Goal: Communication & Community: Answer question/provide support

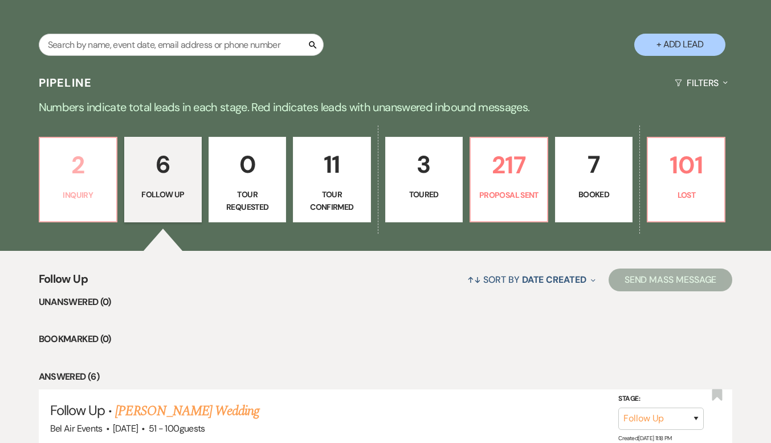
click at [70, 196] on p "Inquiry" at bounding box center [78, 195] width 63 height 13
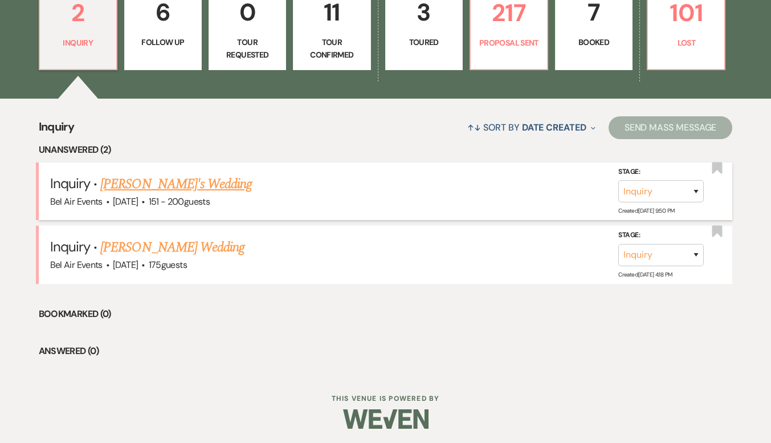
scroll to position [553, 0]
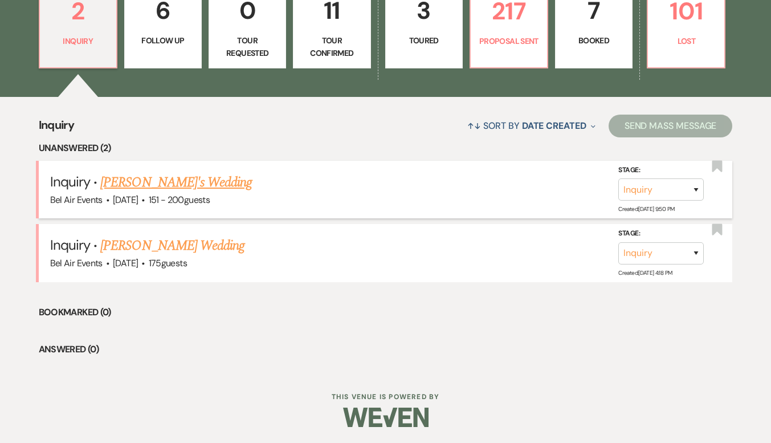
click at [190, 184] on link "[PERSON_NAME]'s Wedding" at bounding box center [176, 182] width 152 height 21
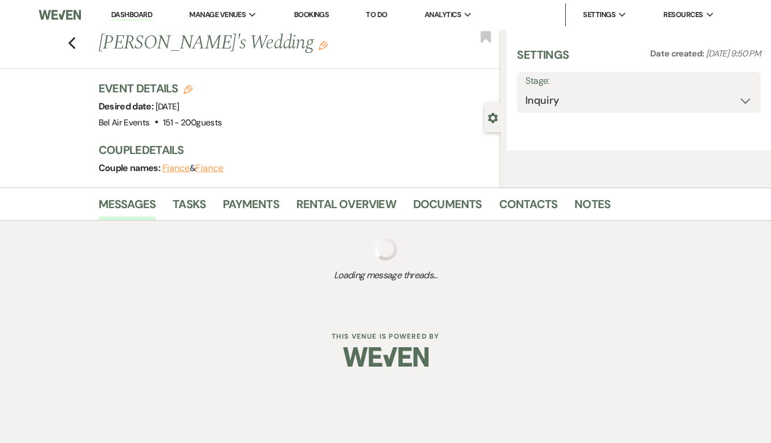
select select "2"
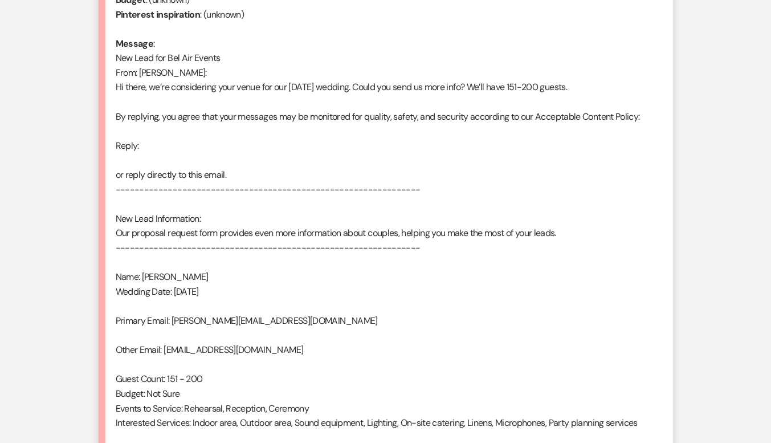
scroll to position [707, 0]
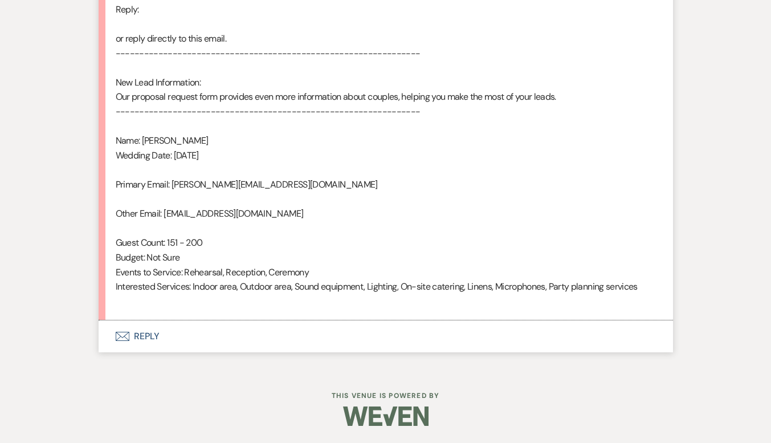
click at [145, 336] on button "Envelope Reply" at bounding box center [386, 336] width 575 height 32
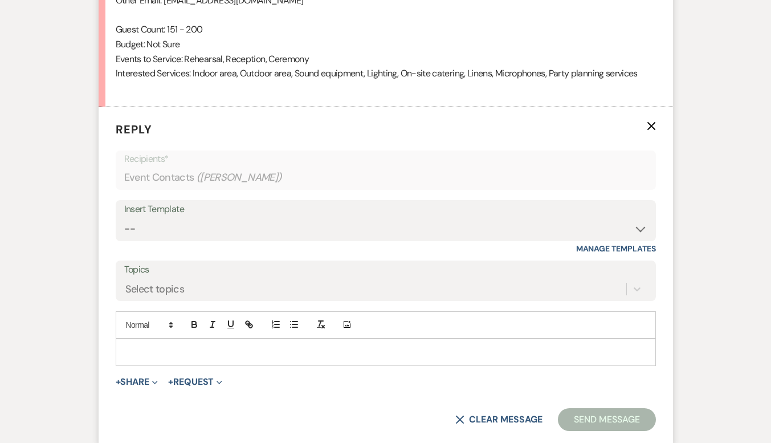
scroll to position [923, 0]
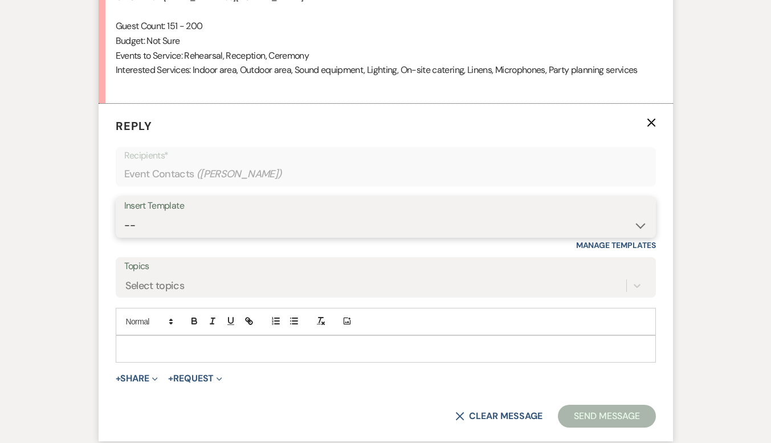
click at [249, 214] on select "-- Weven Planning Portal Introduction (Booked Events) Contract (Pre-Booked Lead…" at bounding box center [385, 225] width 523 height 22
select select "4027"
click at [124, 214] on select "-- Weven Planning Portal Introduction (Booked Events) Contract (Pre-Booked Lead…" at bounding box center [385, 225] width 523 height 22
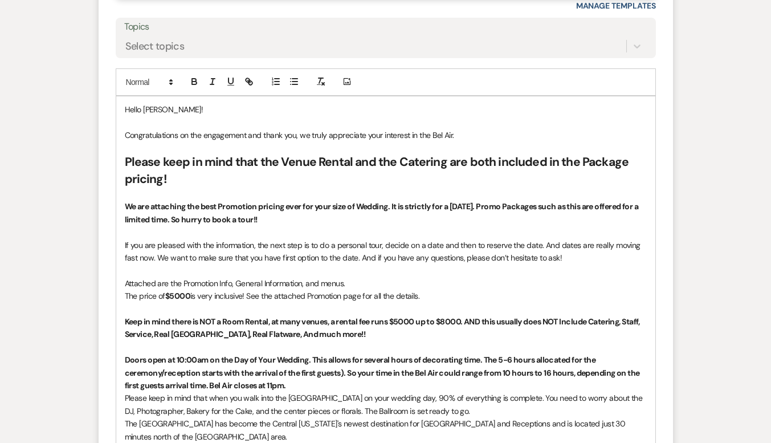
scroll to position [1152, 0]
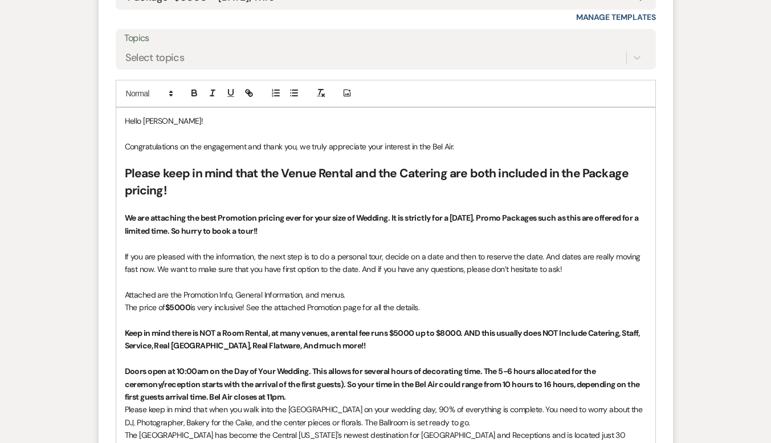
click at [201, 193] on h2 "Please keep in mind that the Venue Rental and the Catering are both included in…" at bounding box center [386, 182] width 522 height 34
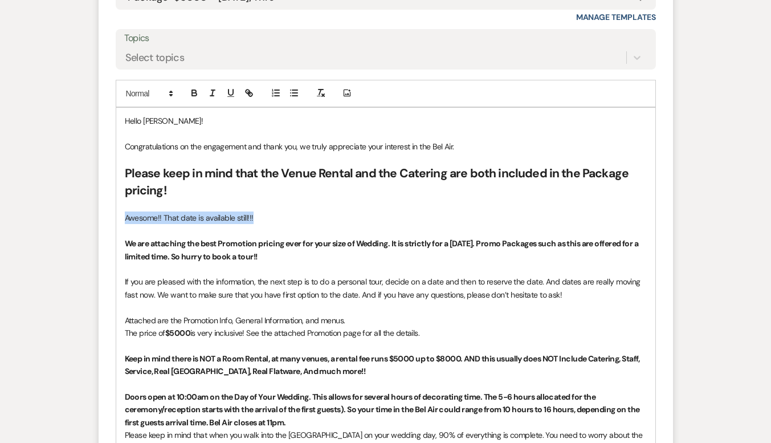
drag, startPoint x: 255, startPoint y: 217, endPoint x: 123, endPoint y: 206, distance: 133.3
click at [121, 215] on div "Hello [PERSON_NAME]! Congratulations on the engagement and thank you, we truly …" at bounding box center [385, 450] width 539 height 685
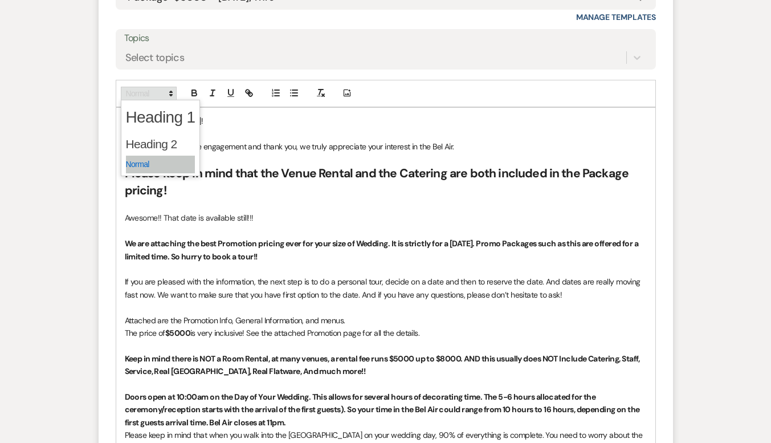
click at [157, 93] on span at bounding box center [149, 94] width 56 height 14
click at [149, 136] on span at bounding box center [161, 144] width 70 height 24
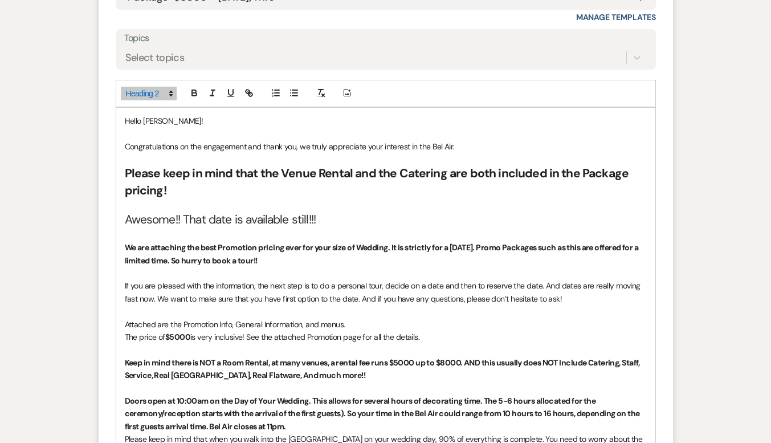
click at [324, 216] on h2 "Awesome!! That date is available still!!!" at bounding box center [386, 219] width 522 height 17
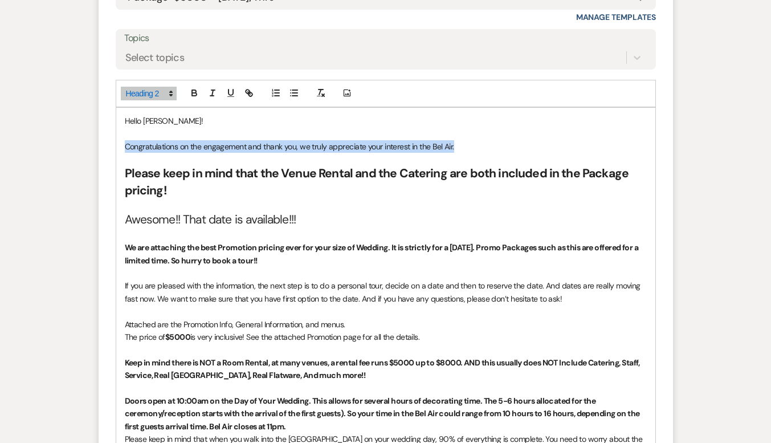
drag, startPoint x: 462, startPoint y: 145, endPoint x: 120, endPoint y: 143, distance: 342.6
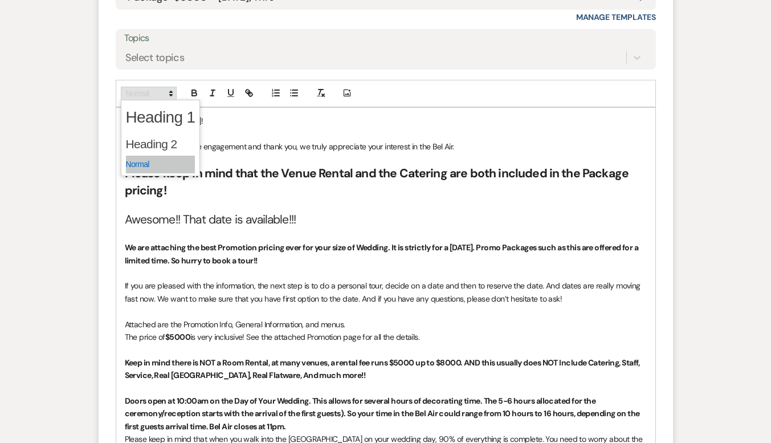
click at [147, 97] on span at bounding box center [149, 94] width 56 height 14
click at [140, 146] on span at bounding box center [161, 144] width 70 height 24
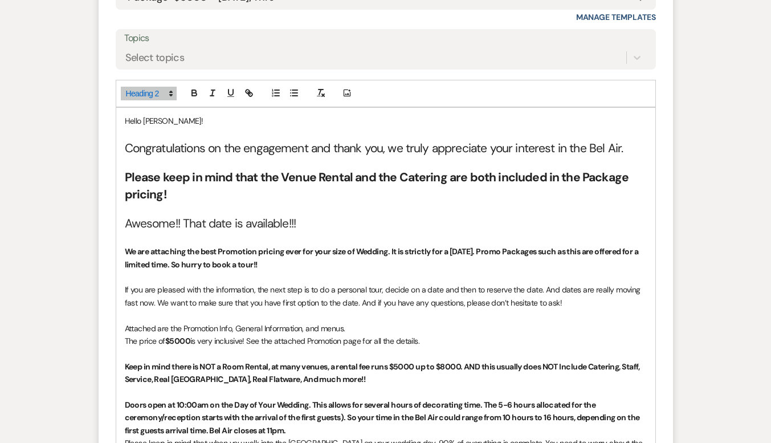
click at [314, 228] on h2 "Awesome!! That date is available!!!" at bounding box center [386, 223] width 522 height 17
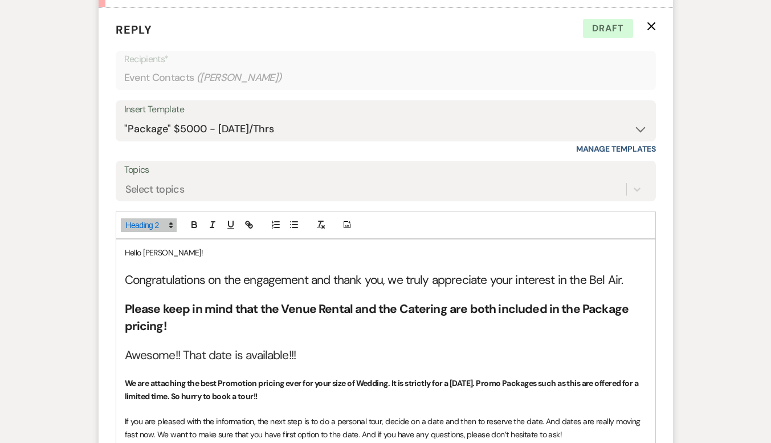
scroll to position [981, 0]
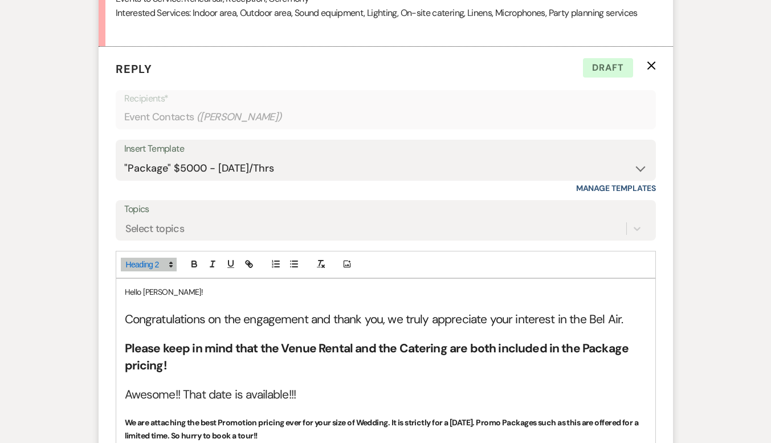
click at [381, 154] on div "Insert Template" at bounding box center [385, 149] width 523 height 17
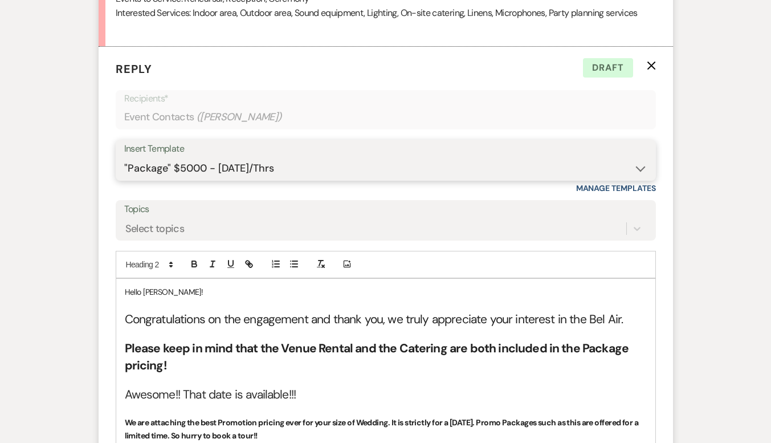
click at [375, 162] on select "-- Weven Planning Portal Introduction (Booked Events) Contract (Pre-Booked Lead…" at bounding box center [385, 168] width 523 height 22
click at [124, 157] on select "-- Weven Planning Portal Introduction (Booked Events) Contract (Pre-Booked Lead…" at bounding box center [385, 168] width 523 height 22
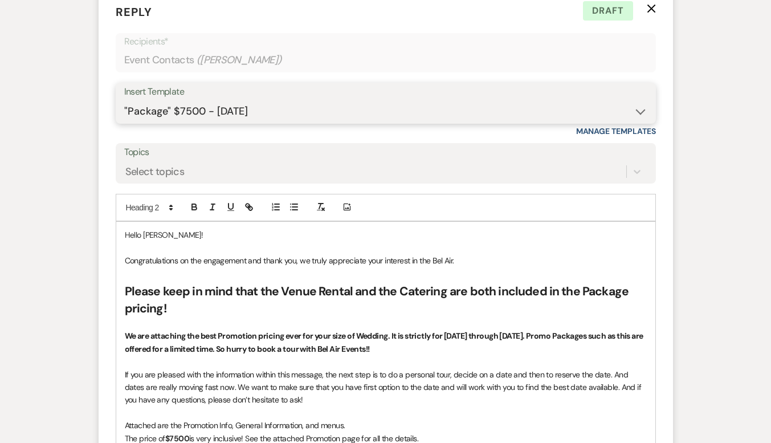
scroll to position [1152, 0]
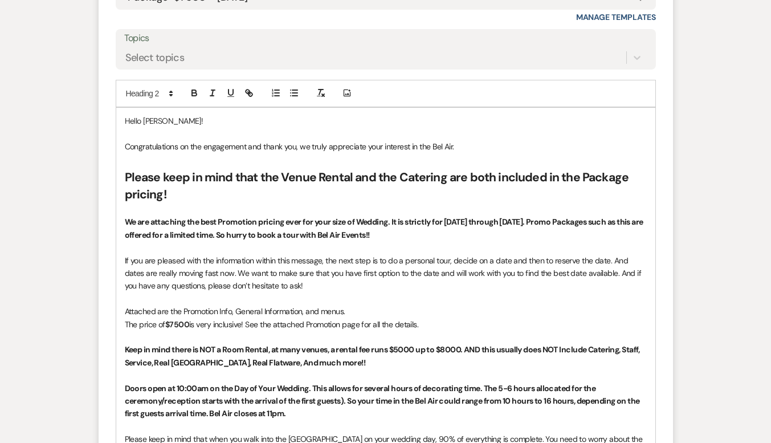
click at [384, 238] on p "We are attaching the best Promotion pricing ever for your size of Wedding. It i…" at bounding box center [386, 228] width 522 height 26
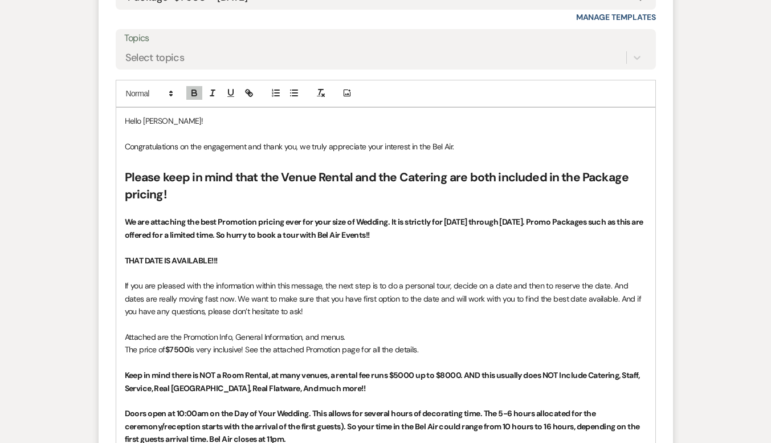
click at [164, 259] on strong "THAT DATE IS AVAILABLE!!!" at bounding box center [171, 260] width 93 height 10
drag, startPoint x: 268, startPoint y: 261, endPoint x: 125, endPoint y: 262, distance: 143.7
click at [125, 262] on p "[DATE] IS AVAILABLE!!!" at bounding box center [386, 260] width 522 height 13
click at [173, 89] on icon at bounding box center [171, 93] width 10 height 10
click at [153, 139] on span at bounding box center [161, 144] width 70 height 24
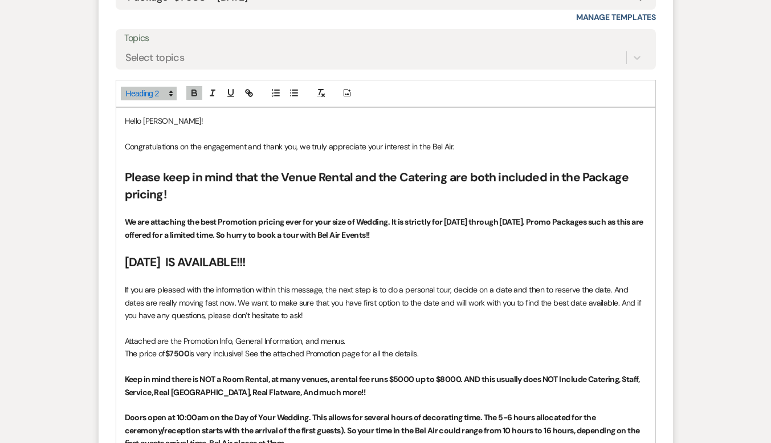
click at [332, 266] on h2 "[DATE] IS AVAILABLE!!!" at bounding box center [386, 262] width 522 height 17
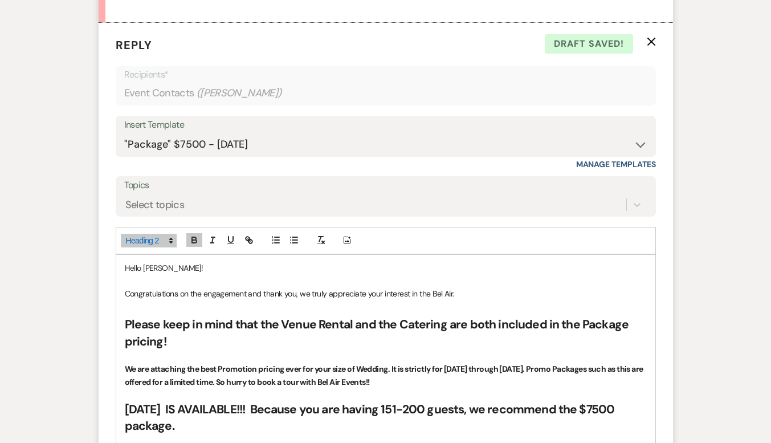
scroll to position [981, 0]
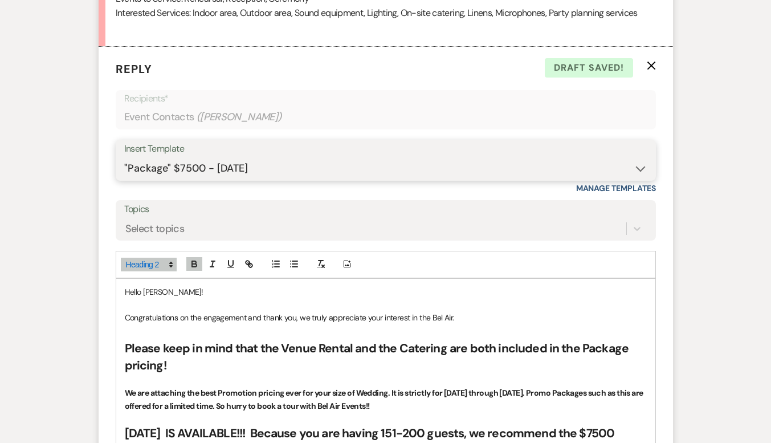
click at [307, 173] on select "-- Weven Planning Portal Introduction (Booked Events) Contract (Pre-Booked Lead…" at bounding box center [385, 168] width 523 height 22
select select "4079"
click at [124, 157] on select "-- Weven Planning Portal Introduction (Booked Events) Contract (Pre-Booked Lead…" at bounding box center [385, 168] width 523 height 22
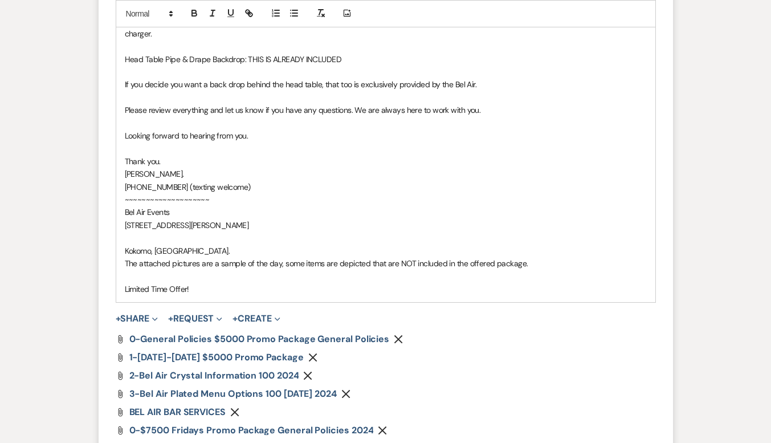
scroll to position [2406, 0]
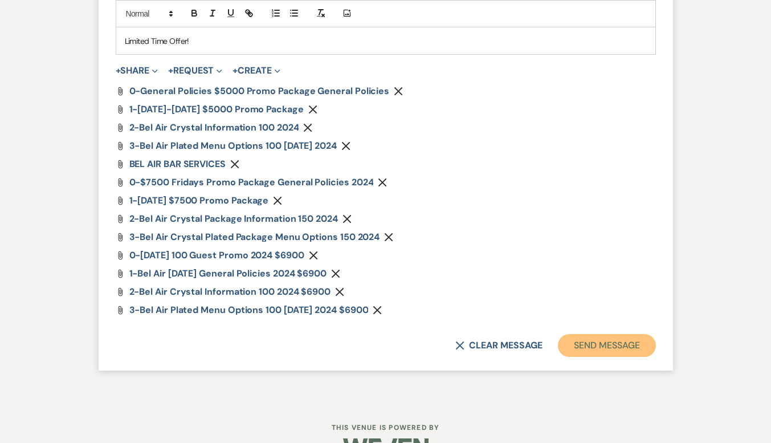
click at [576, 334] on button "Send Message" at bounding box center [606, 345] width 97 height 23
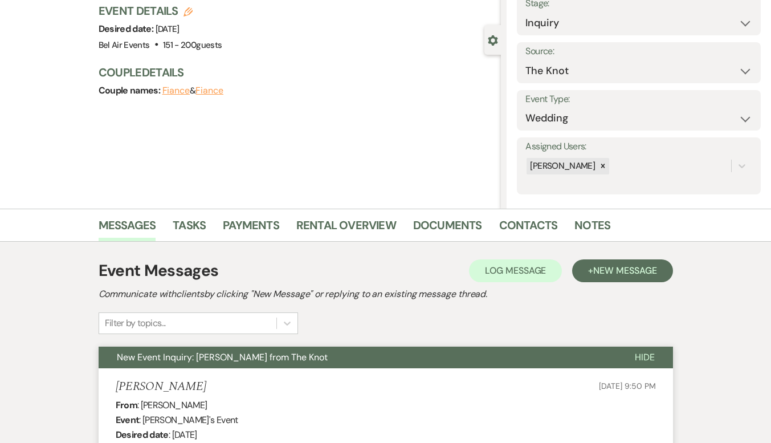
scroll to position [0, 0]
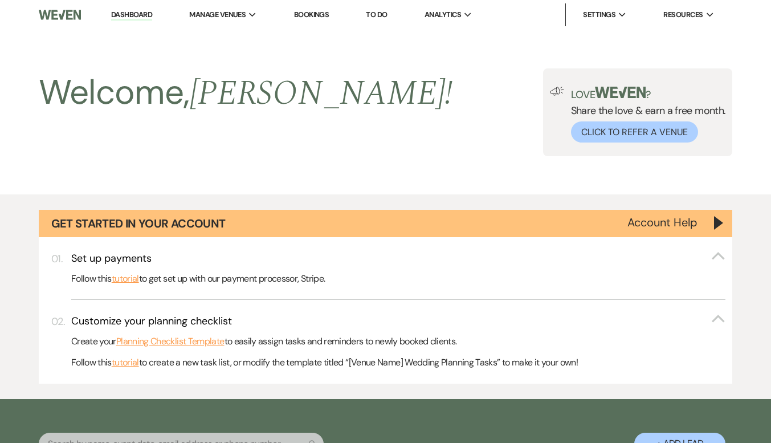
scroll to position [553, 0]
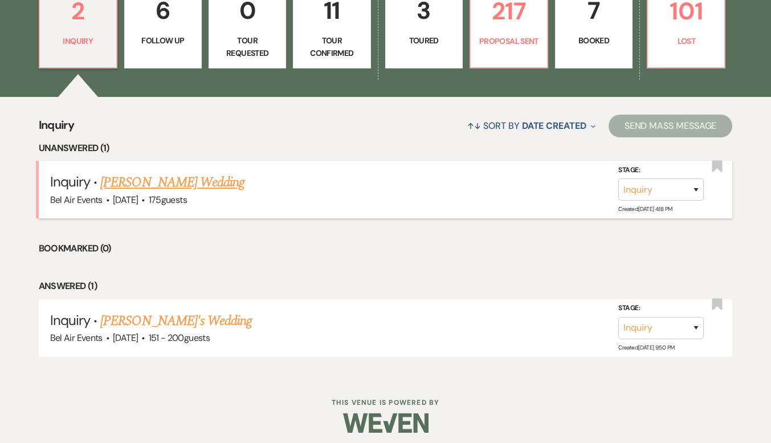
click at [175, 181] on link "[PERSON_NAME] Wedding" at bounding box center [172, 182] width 144 height 21
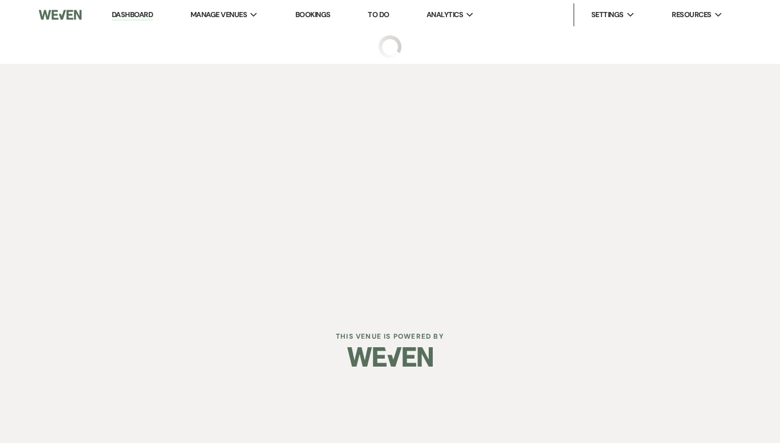
select select "3"
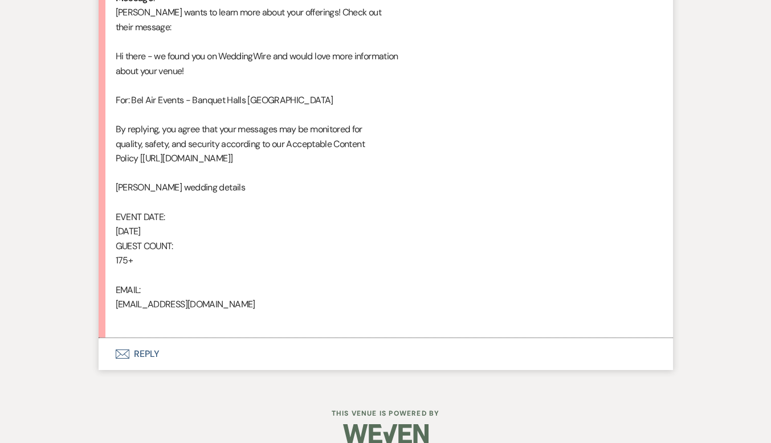
scroll to position [634, 0]
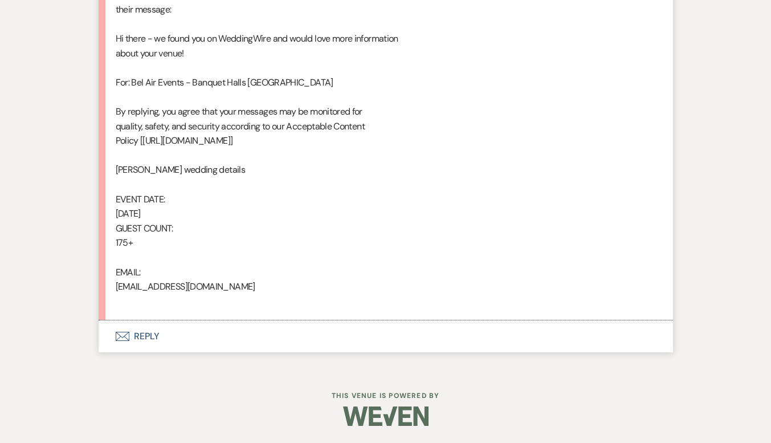
click at [151, 339] on button "Envelope Reply" at bounding box center [386, 336] width 575 height 32
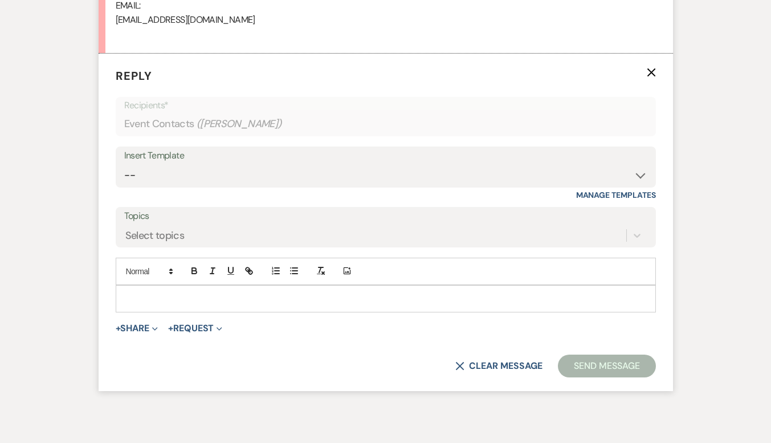
scroll to position [902, 0]
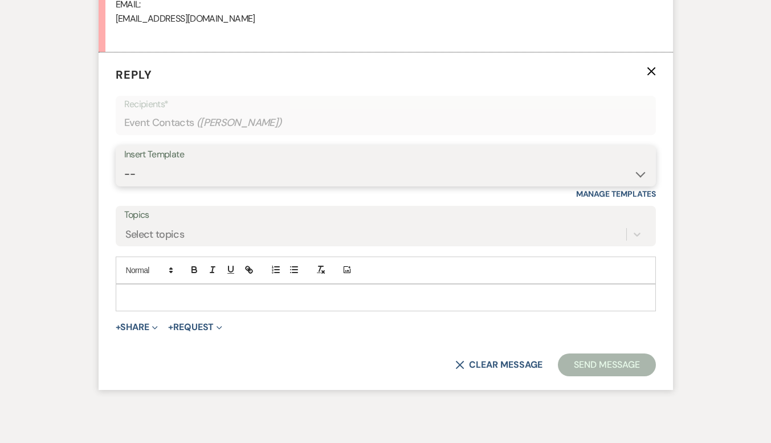
click at [234, 167] on select "-- Weven Planning Portal Introduction (Booked Events) Contract (Pre-Booked Lead…" at bounding box center [385, 174] width 523 height 22
click at [232, 164] on select "-- Weven Planning Portal Introduction (Booked Events) Contract (Pre-Booked Lead…" at bounding box center [385, 174] width 523 height 22
select select "4079"
click at [124, 163] on select "-- Weven Planning Portal Introduction (Booked Events) Contract (Pre-Booked Lead…" at bounding box center [385, 174] width 523 height 22
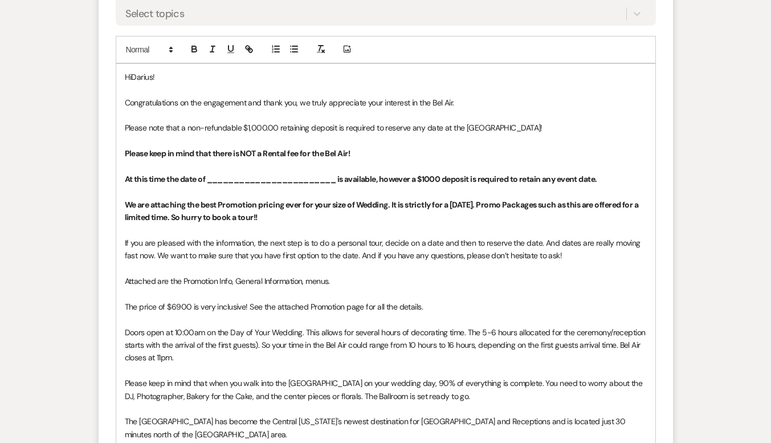
scroll to position [1130, 0]
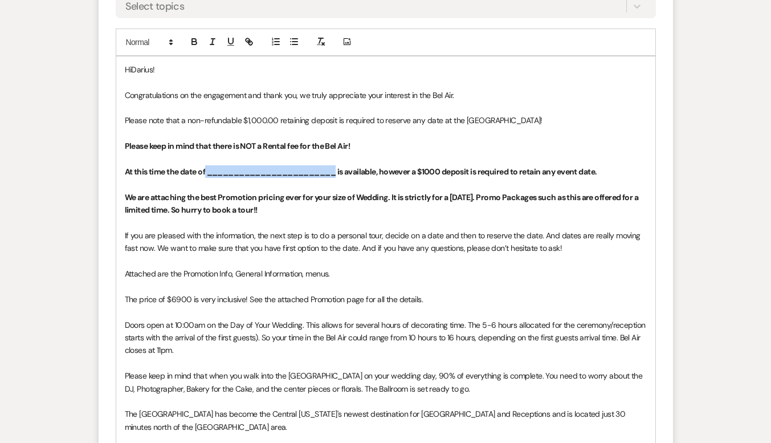
drag, startPoint x: 340, startPoint y: 172, endPoint x: 206, endPoint y: 177, distance: 133.5
click at [206, 177] on p "At this time the date of ________________________ is available, however a $1000…" at bounding box center [386, 171] width 522 height 13
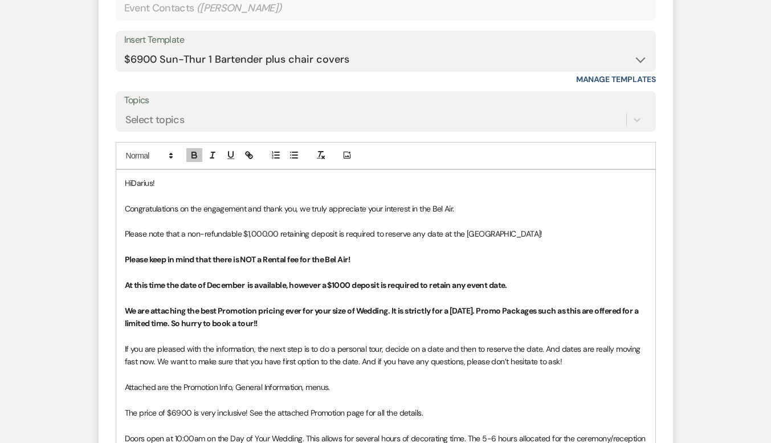
scroll to position [1187, 0]
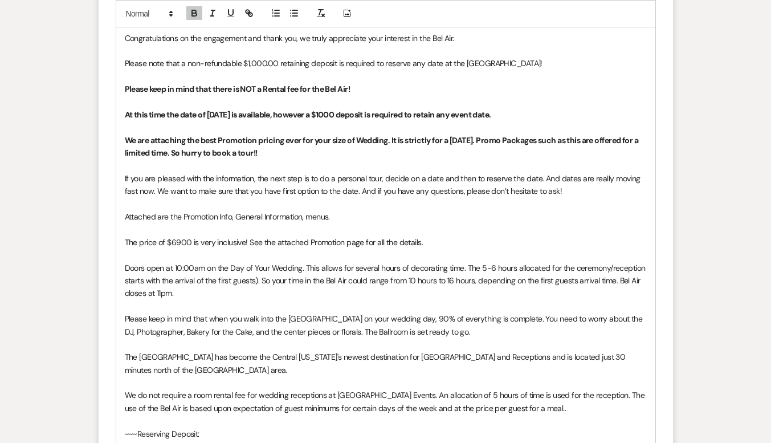
drag, startPoint x: 550, startPoint y: 116, endPoint x: 121, endPoint y: 116, distance: 429.3
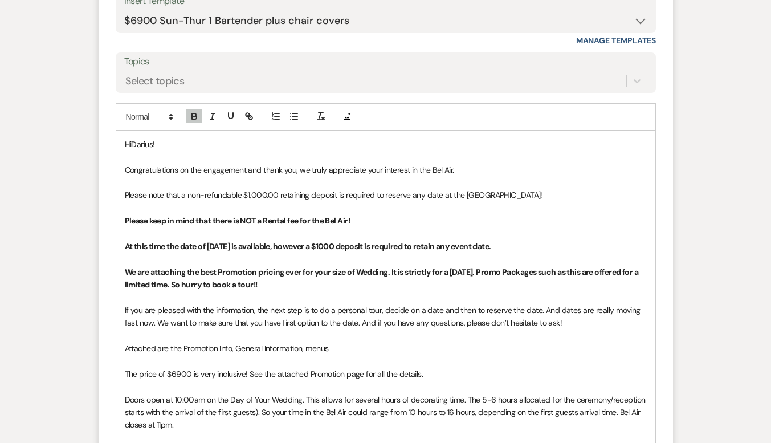
scroll to position [1016, 0]
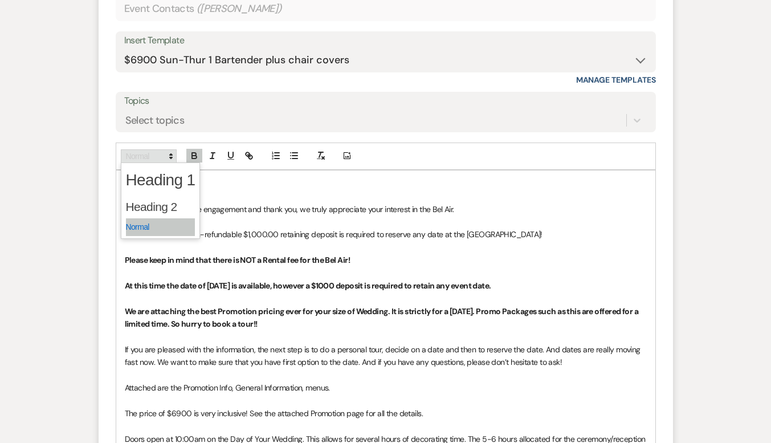
click at [173, 162] on span at bounding box center [149, 156] width 56 height 14
click at [160, 204] on span at bounding box center [161, 207] width 70 height 24
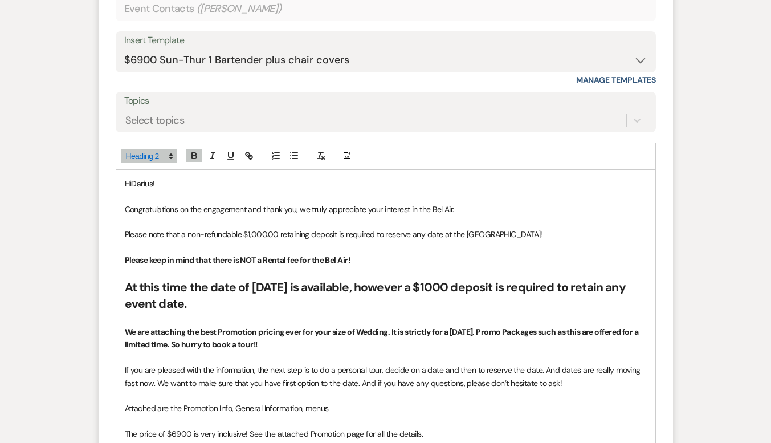
click at [265, 318] on p at bounding box center [386, 319] width 522 height 13
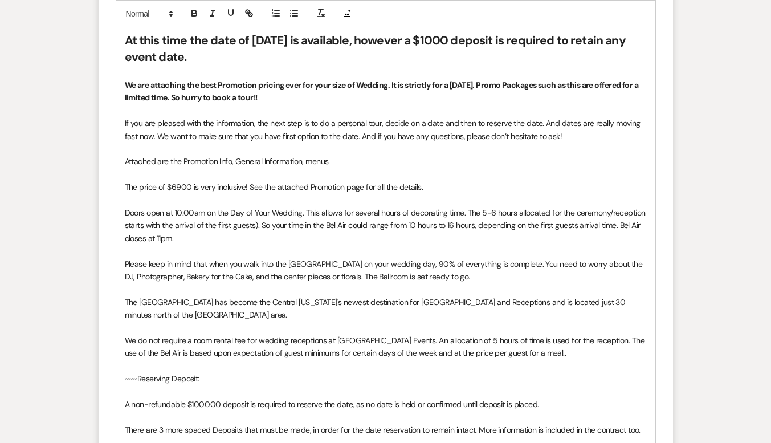
scroll to position [1244, 0]
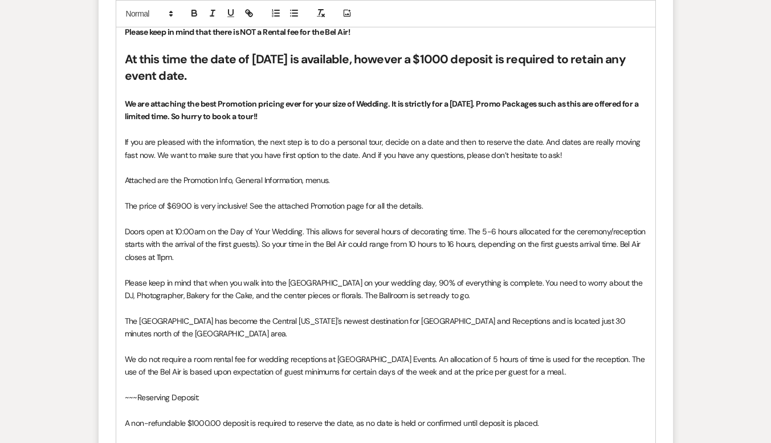
click at [478, 104] on strong "We are attaching the best Promotion pricing ever for your size of Wedding. It i…" at bounding box center [382, 110] width 515 height 23
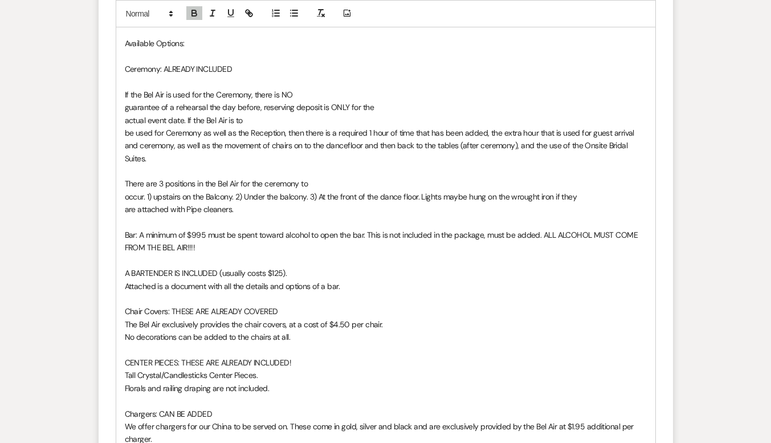
scroll to position [1757, 0]
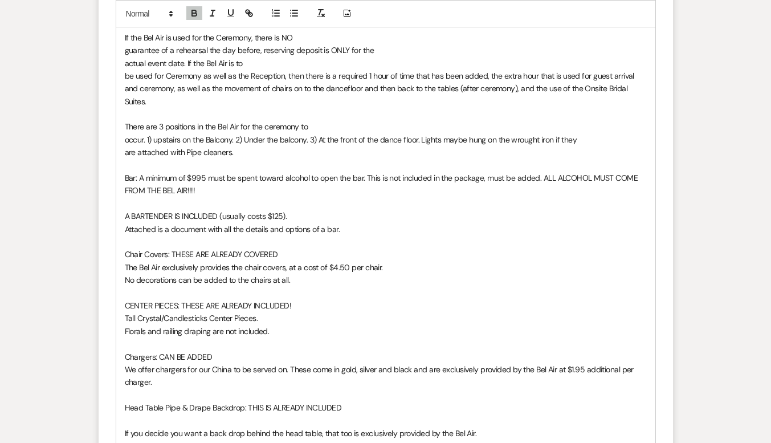
click at [304, 34] on p "If the Bel Air is used for the Ceremony, there is NO" at bounding box center [386, 37] width 522 height 13
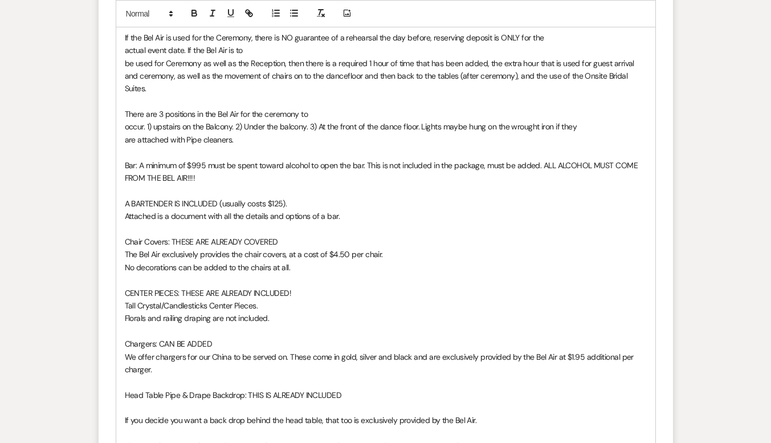
click at [250, 47] on p "actual event date. If the Bel Air is to" at bounding box center [386, 50] width 522 height 13
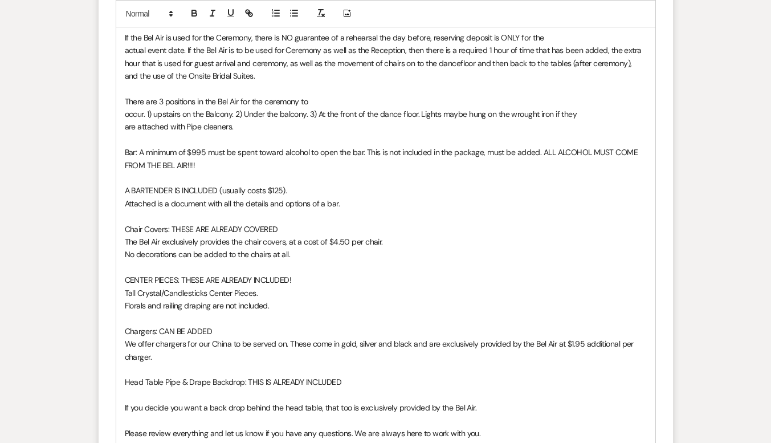
click at [546, 34] on p "If the Bel Air is used for the Ceremony, there is NO guarantee of a rehearsal t…" at bounding box center [386, 37] width 522 height 13
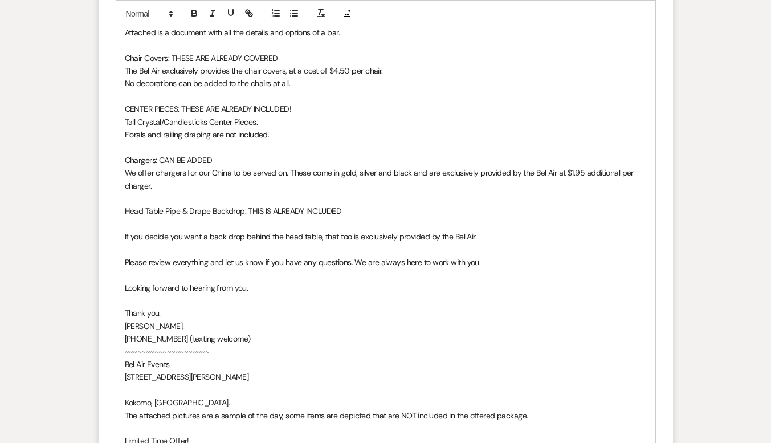
scroll to position [1985, 0]
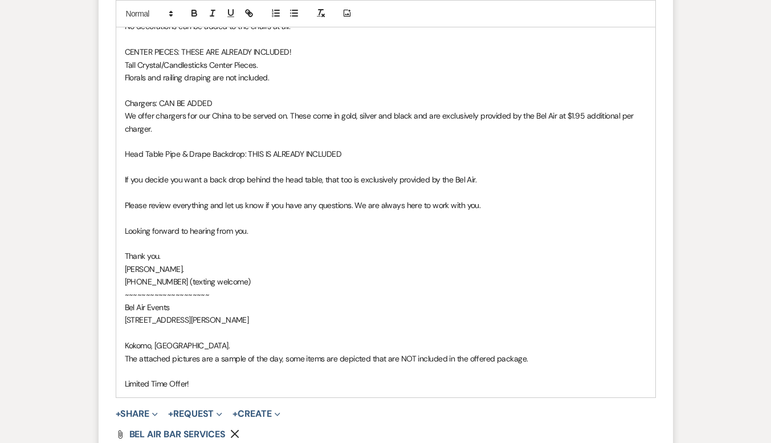
click at [357, 116] on span "We offer chargers for our China to be served on. These come in gold, silver and…" at bounding box center [380, 122] width 511 height 23
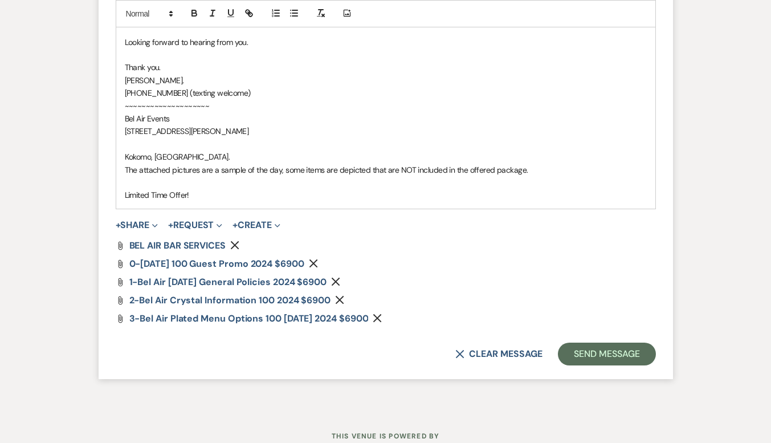
scroll to position [2213, 0]
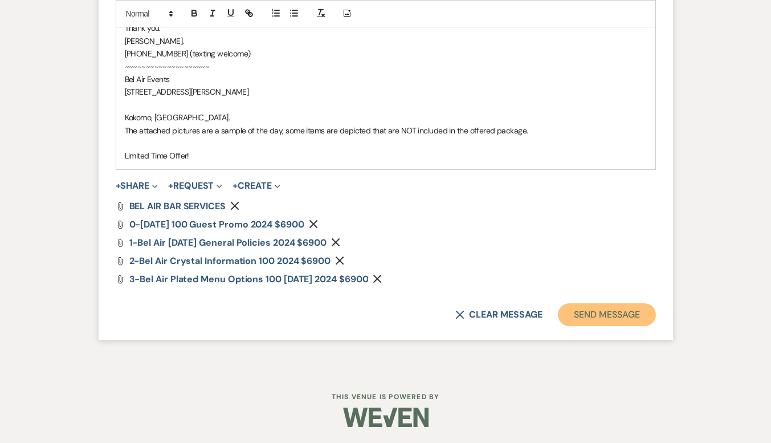
click at [596, 311] on button "Send Message" at bounding box center [606, 314] width 97 height 23
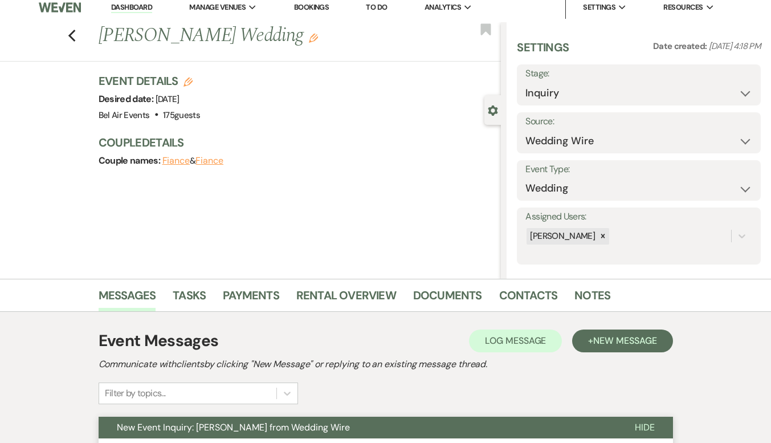
scroll to position [0, 0]
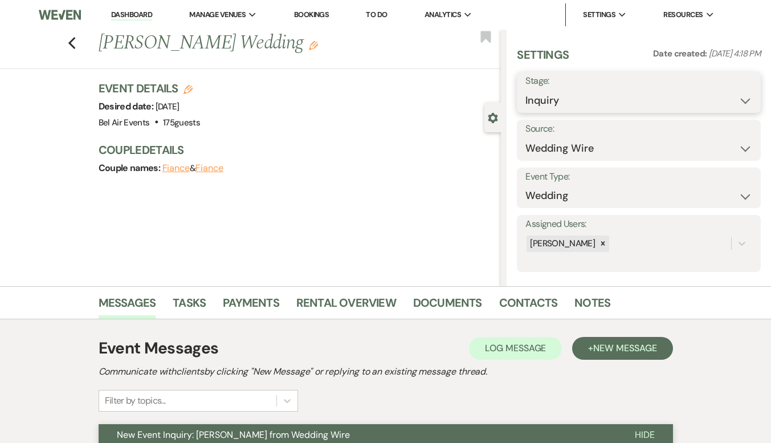
click at [608, 99] on select "Inquiry Follow Up Tour Requested Tour Confirmed Toured Proposal Sent Booked Lost" at bounding box center [639, 100] width 227 height 22
select select "9"
click at [526, 89] on select "Inquiry Follow Up Tour Requested Tour Confirmed Toured Proposal Sent Booked Lost" at bounding box center [639, 100] width 227 height 22
click at [725, 87] on button "Save" at bounding box center [735, 92] width 51 height 23
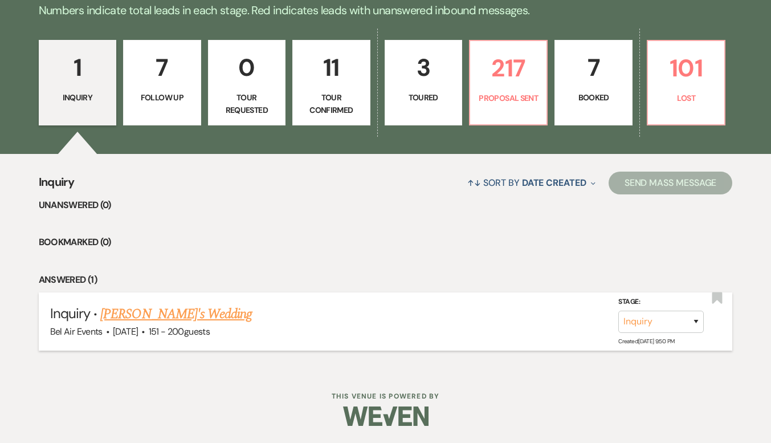
click at [149, 319] on link "[PERSON_NAME]'s Wedding" at bounding box center [176, 314] width 152 height 21
select select "2"
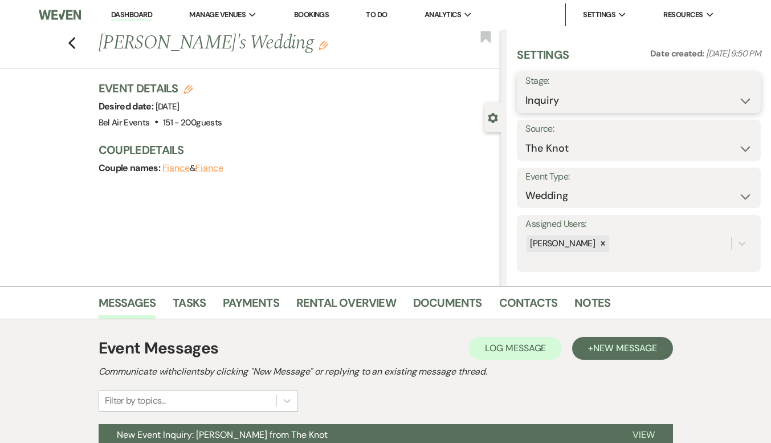
click at [659, 91] on select "Inquiry Follow Up Tour Requested Tour Confirmed Toured Proposal Sent Booked Lost" at bounding box center [639, 100] width 227 height 22
select select "9"
click at [526, 89] on select "Inquiry Follow Up Tour Requested Tour Confirmed Toured Proposal Sent Booked Lost" at bounding box center [639, 100] width 227 height 22
click at [730, 101] on button "Save" at bounding box center [735, 92] width 51 height 23
click at [144, 10] on link "Dashboard" at bounding box center [131, 15] width 41 height 11
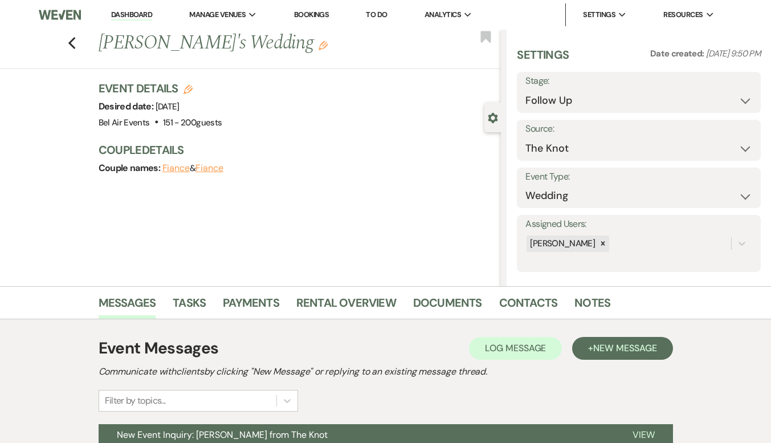
select select "9"
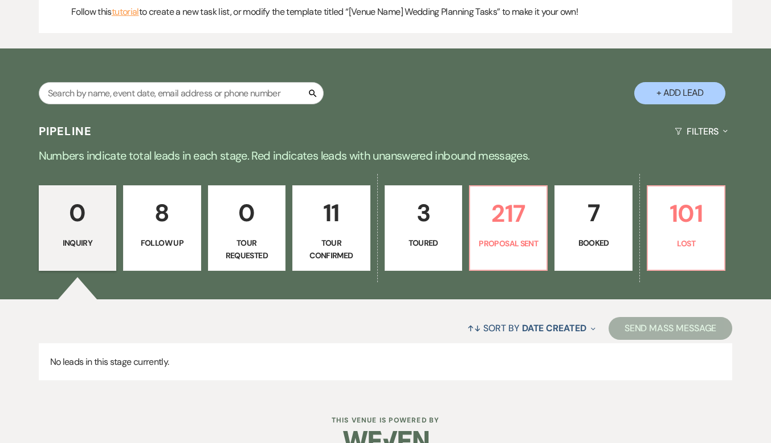
scroll to position [375, 0]
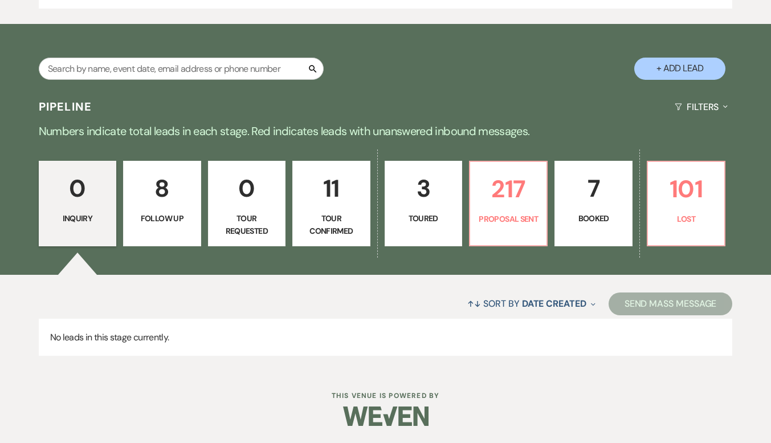
click at [165, 218] on p "Follow Up" at bounding box center [162, 218] width 63 height 13
select select "9"
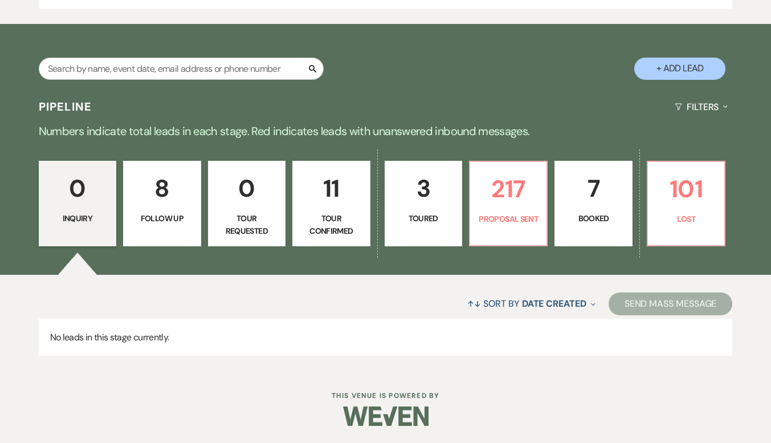
select select "9"
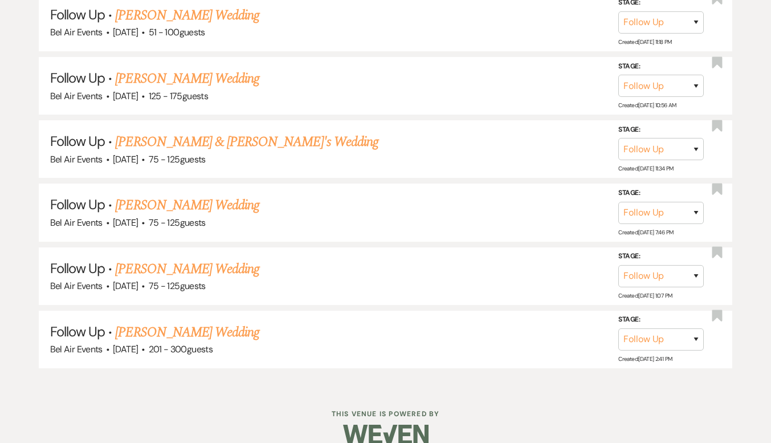
scroll to position [935, 0]
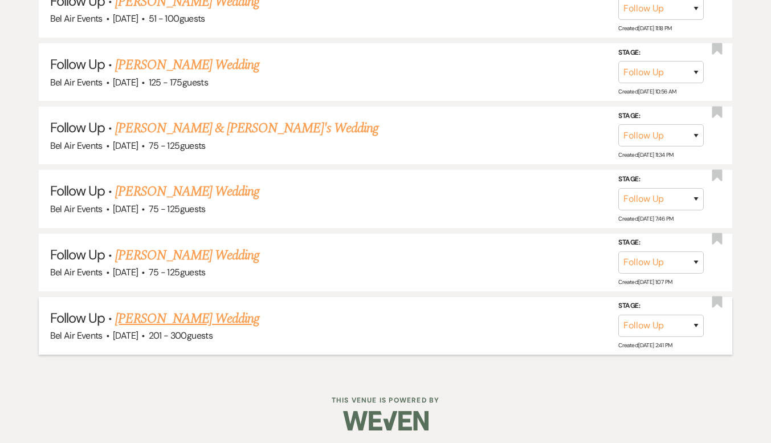
click at [158, 320] on link "[PERSON_NAME] Wedding" at bounding box center [187, 318] width 144 height 21
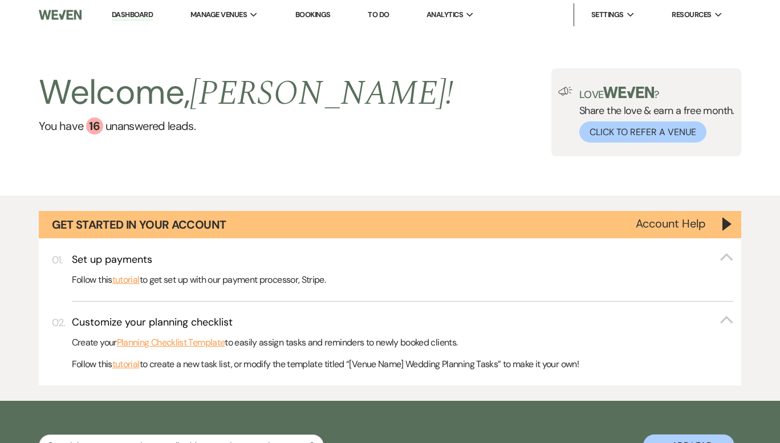
select select "9"
select select "2"
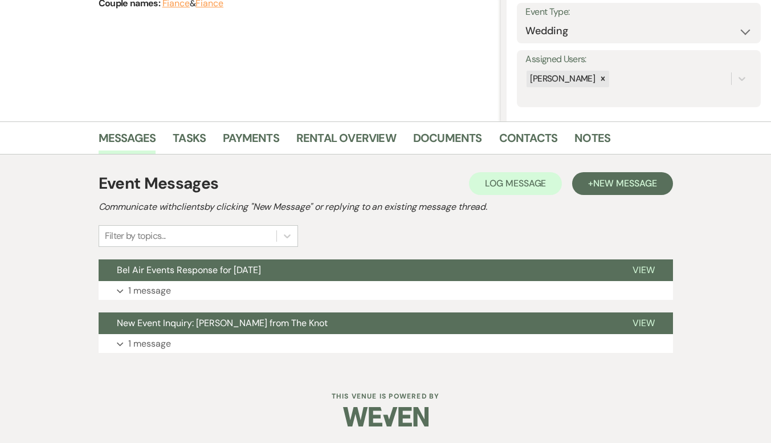
scroll to position [165, 0]
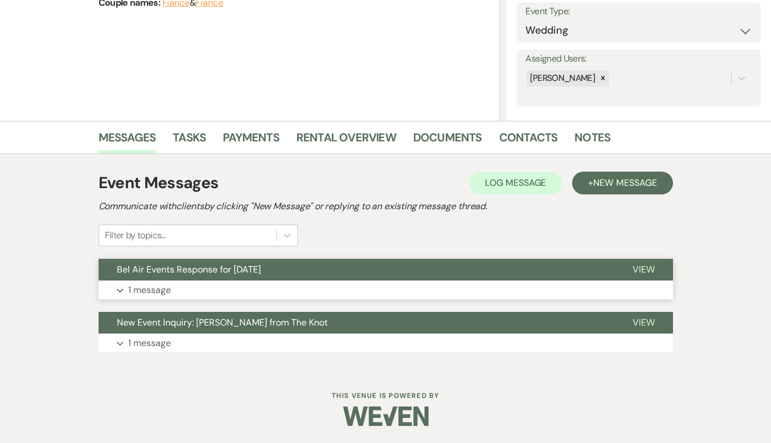
click at [136, 291] on p "1 message" at bounding box center [149, 290] width 43 height 15
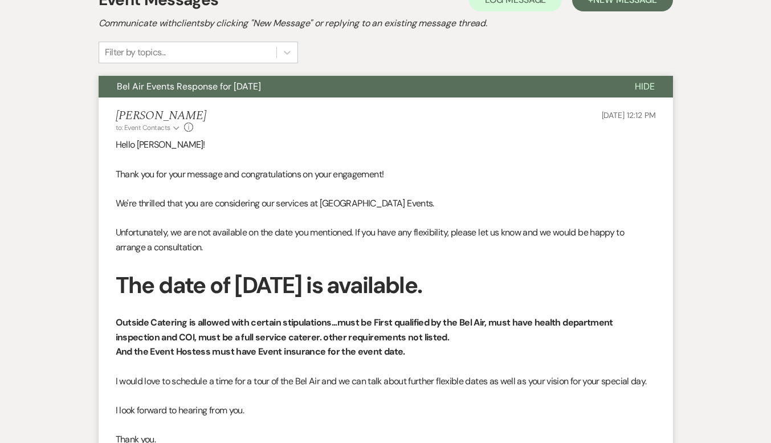
scroll to position [393, 0]
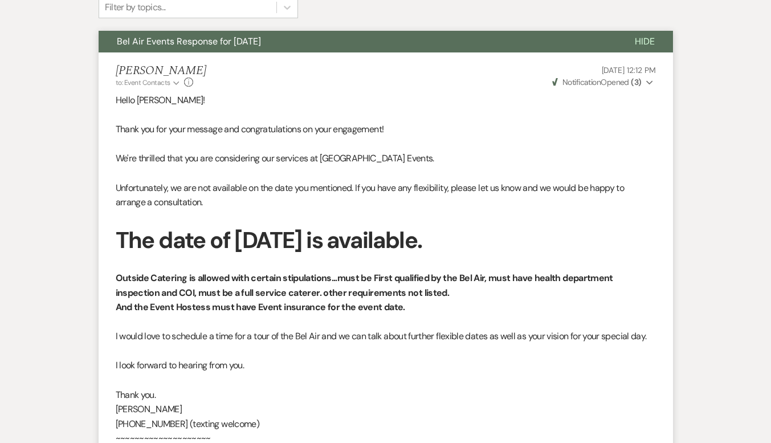
select select "9"
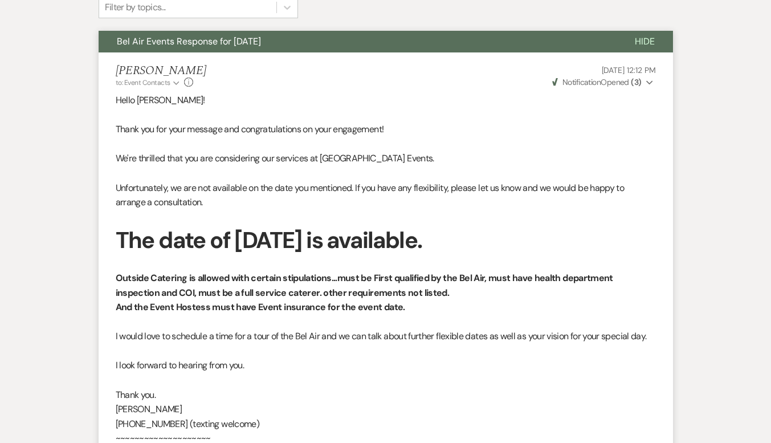
select select "9"
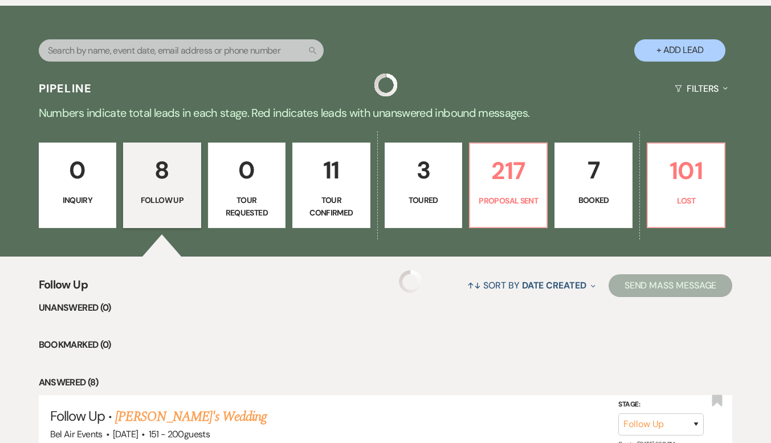
scroll to position [935, 0]
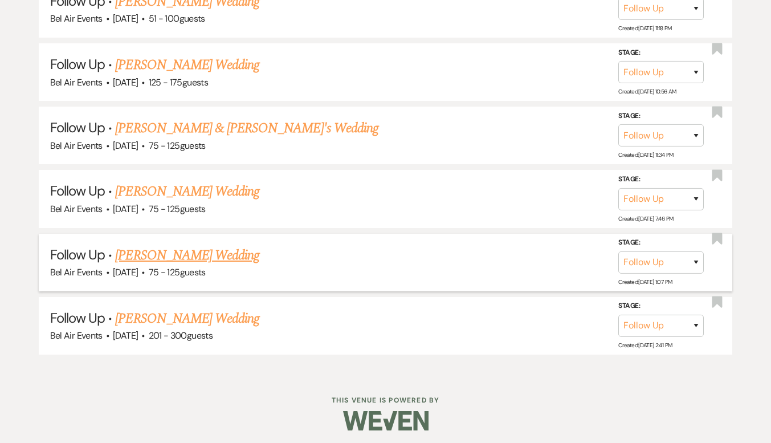
click at [218, 246] on link "[PERSON_NAME] Wedding" at bounding box center [187, 255] width 144 height 21
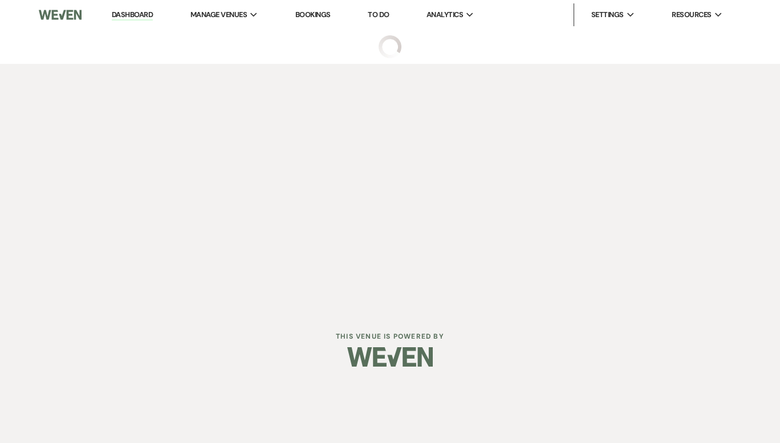
select select "9"
select select "3"
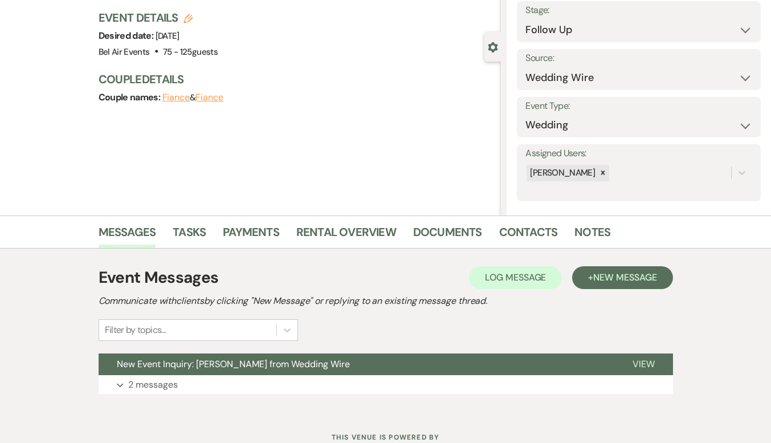
scroll to position [112, 0]
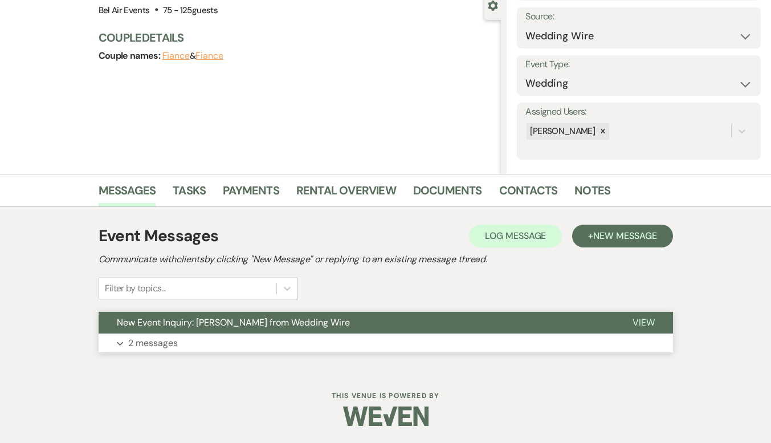
click at [156, 345] on p "2 messages" at bounding box center [153, 343] width 50 height 15
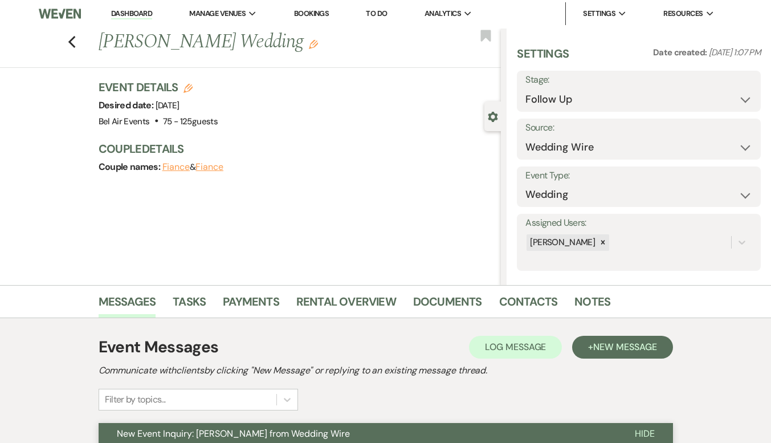
scroll to position [0, 0]
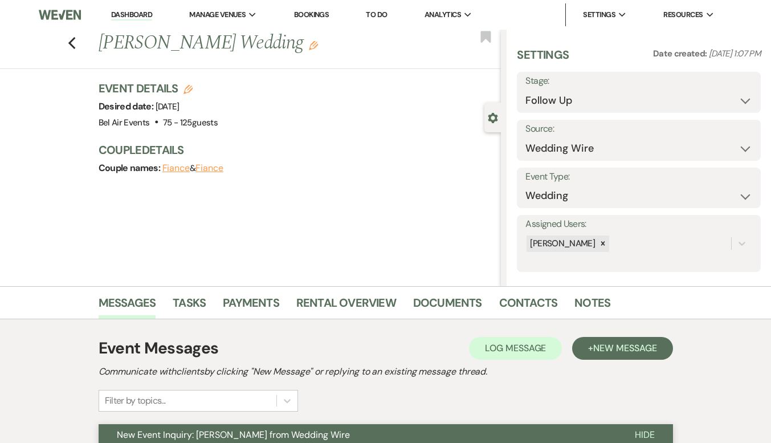
scroll to position [935, 0]
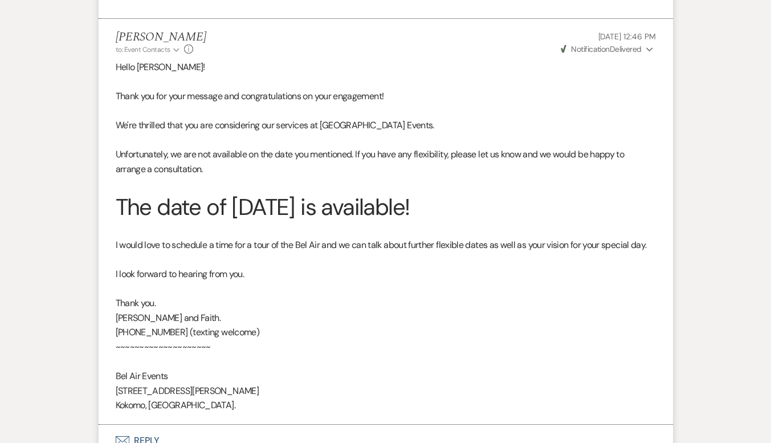
select select "9"
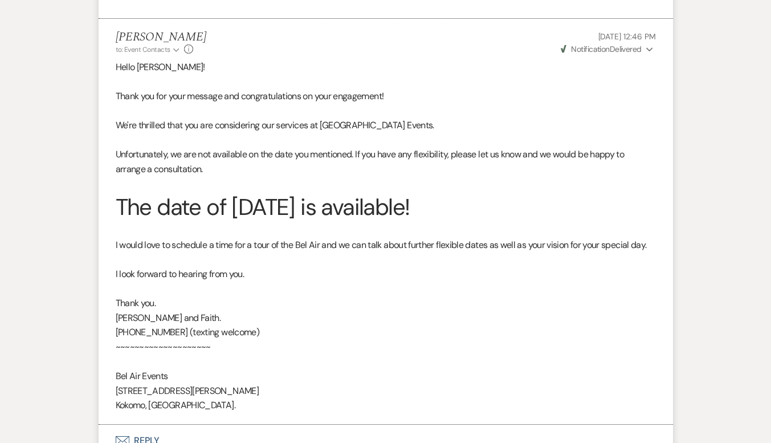
select select "9"
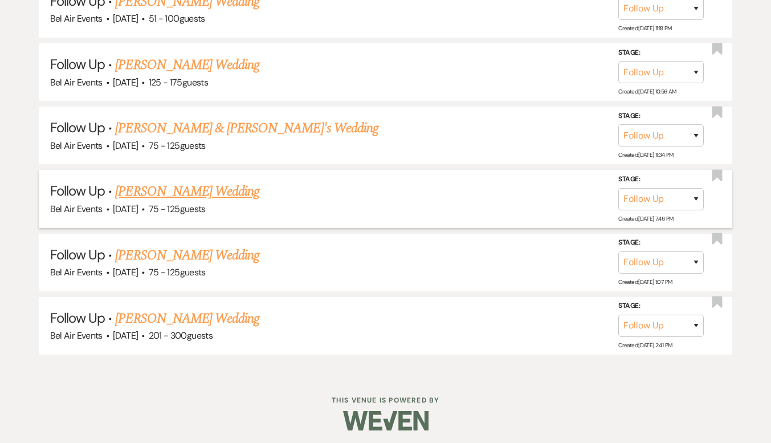
click at [141, 196] on link "[PERSON_NAME] Wedding" at bounding box center [187, 191] width 144 height 21
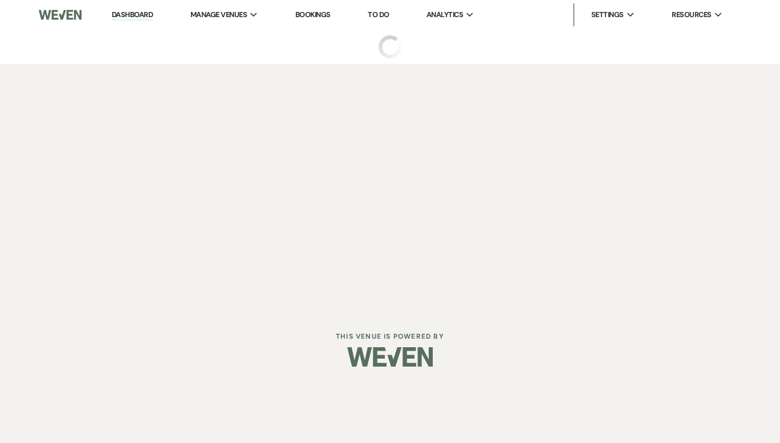
select select "9"
select select "3"
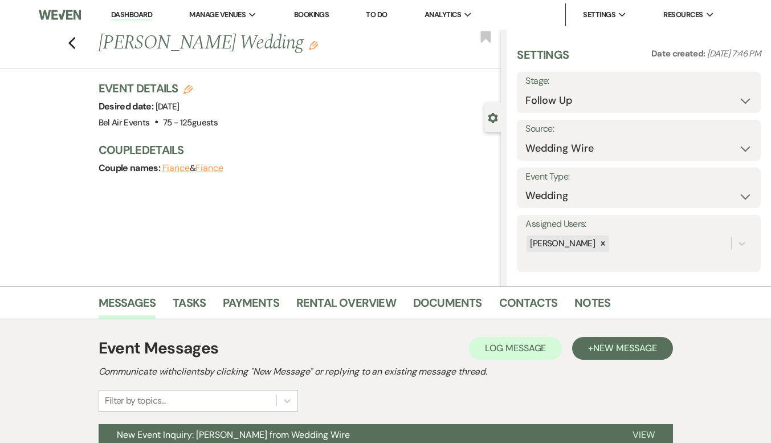
scroll to position [112, 0]
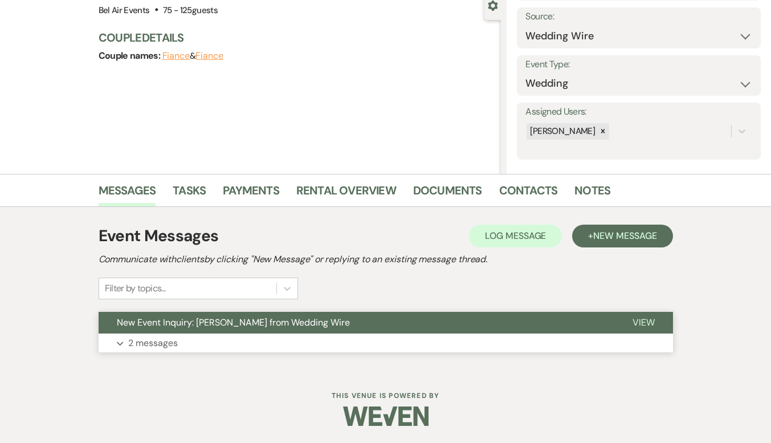
click at [142, 342] on p "2 messages" at bounding box center [153, 343] width 50 height 15
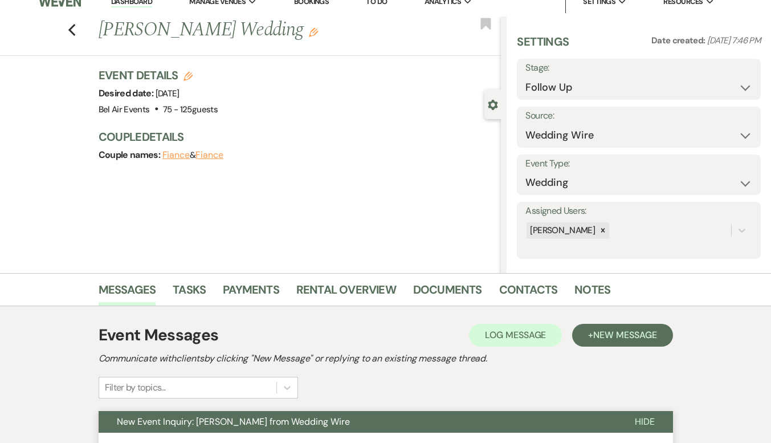
scroll to position [0, 0]
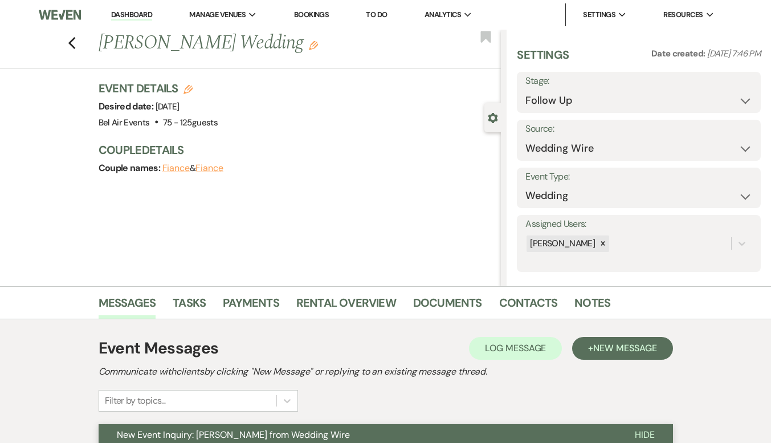
select select "9"
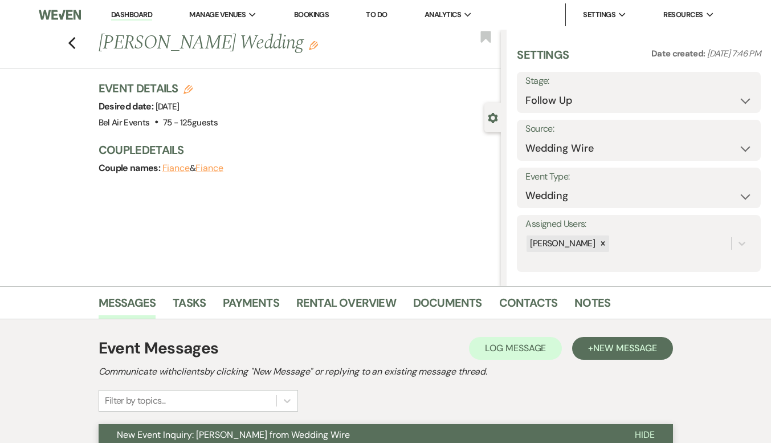
select select "9"
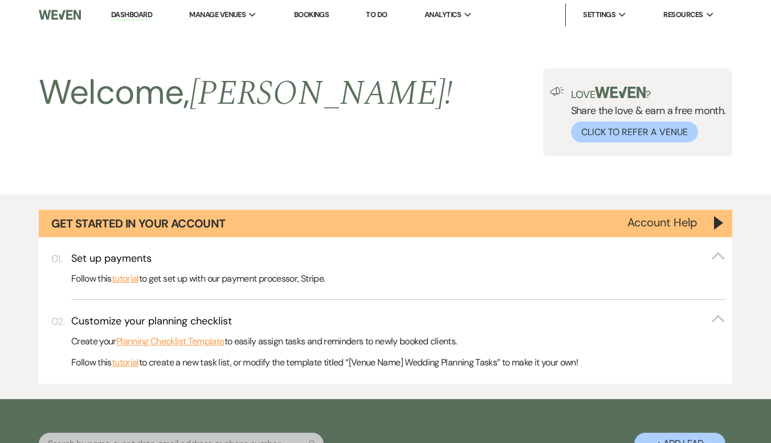
scroll to position [935, 0]
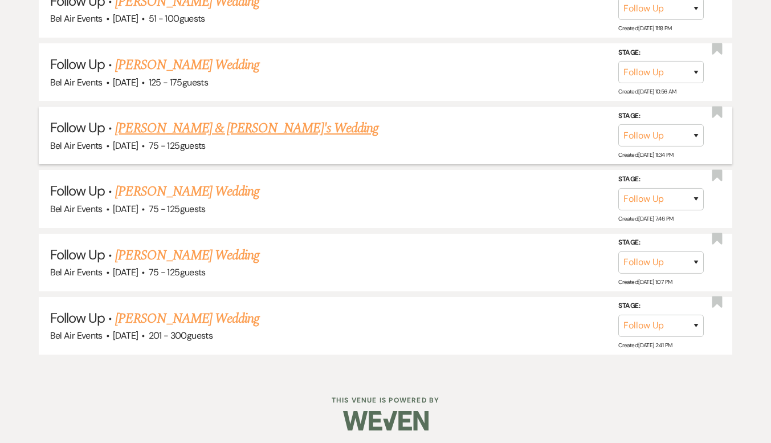
click at [168, 131] on link "[PERSON_NAME] & [PERSON_NAME]'s Wedding" at bounding box center [246, 128] width 263 height 21
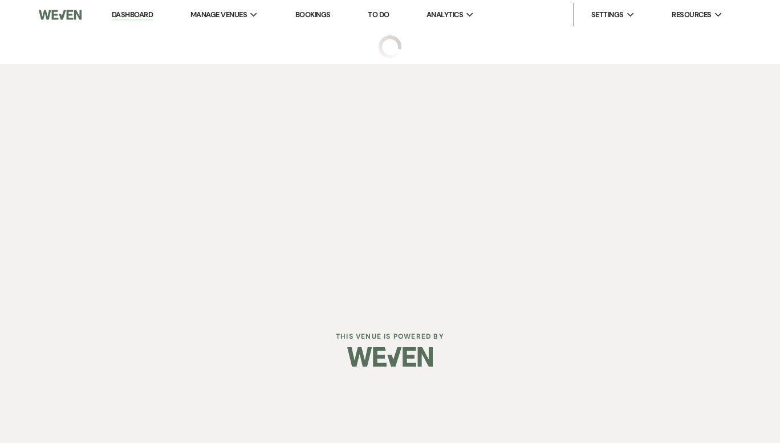
select select "9"
select select "3"
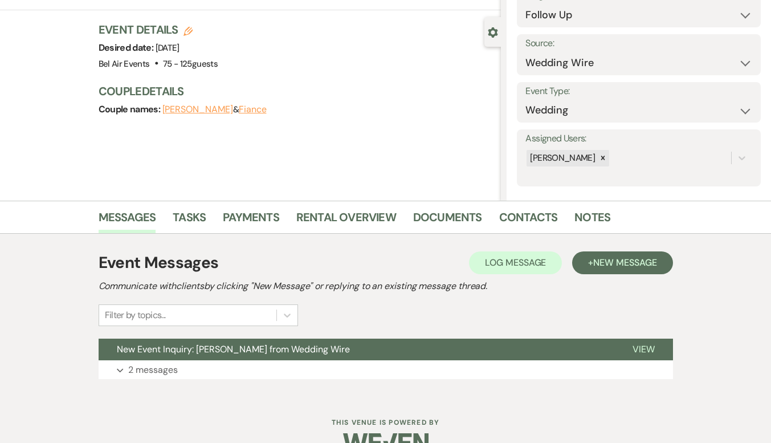
scroll to position [112, 0]
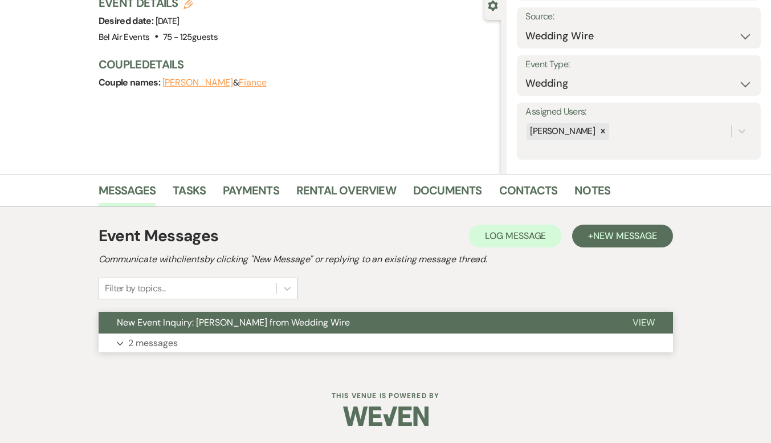
click at [145, 339] on p "2 messages" at bounding box center [153, 343] width 50 height 15
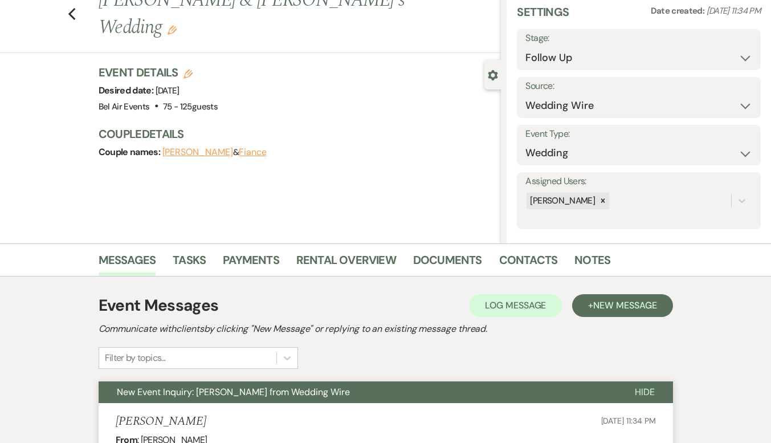
scroll to position [0, 0]
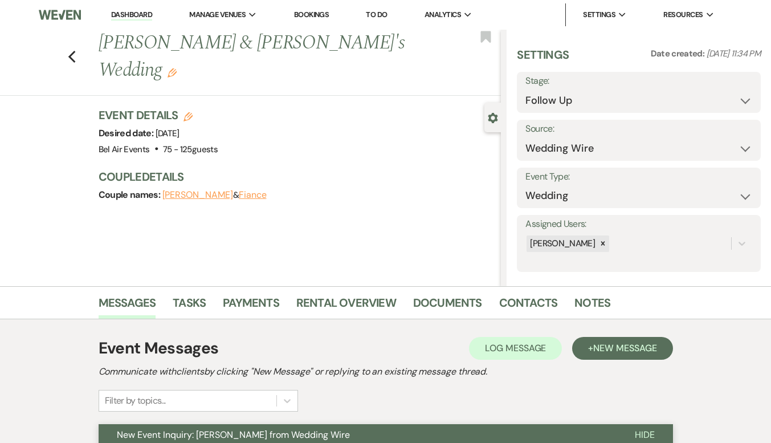
select select "9"
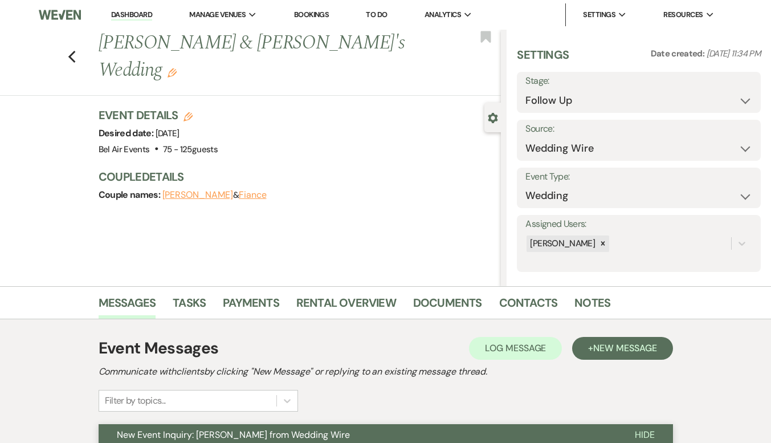
select select "9"
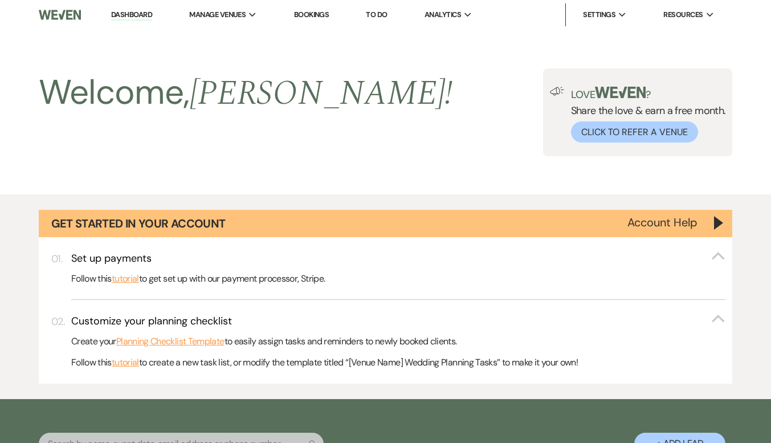
scroll to position [935, 0]
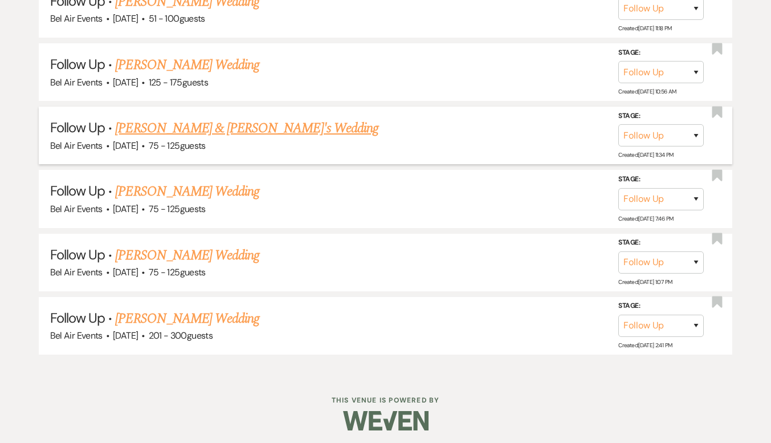
click at [183, 129] on link "[PERSON_NAME] & [PERSON_NAME]'s Wedding" at bounding box center [246, 128] width 263 height 21
select select "9"
select select "3"
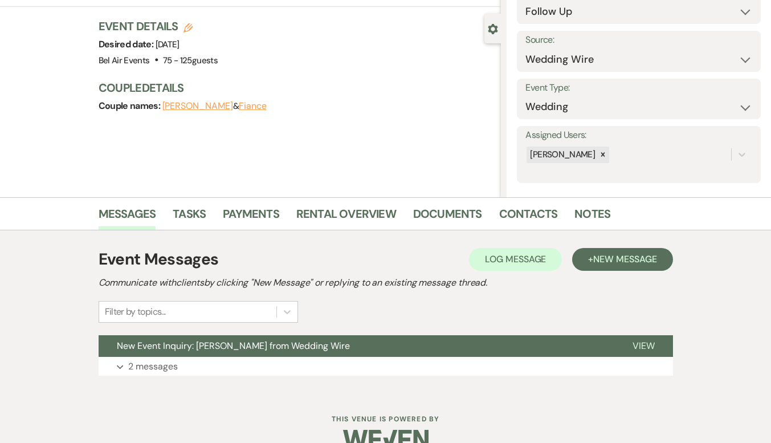
scroll to position [112, 0]
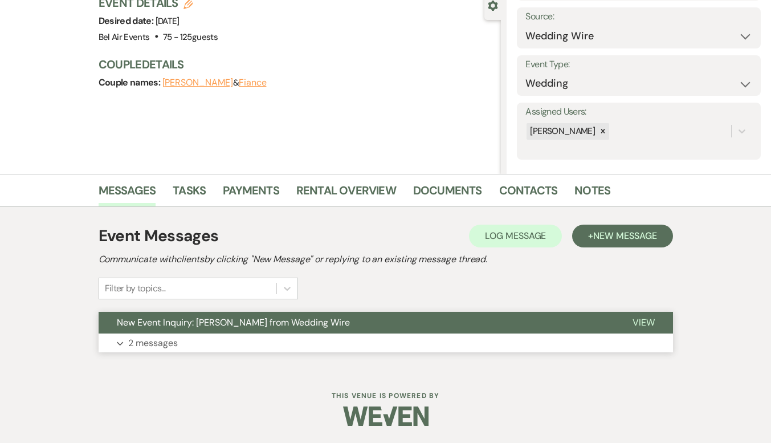
click at [139, 345] on p "2 messages" at bounding box center [153, 343] width 50 height 15
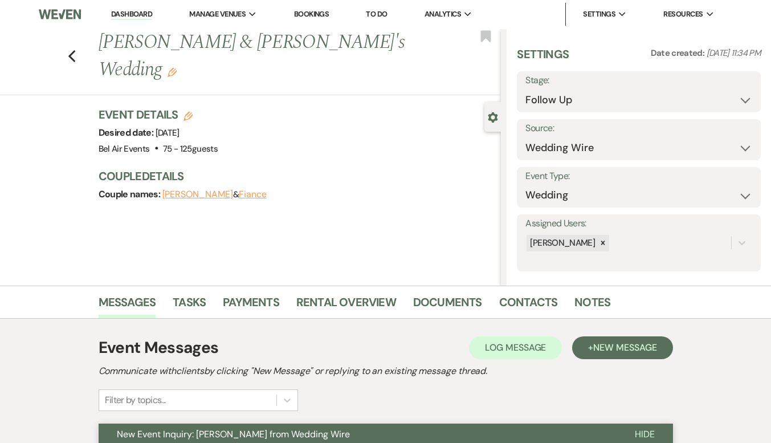
scroll to position [0, 0]
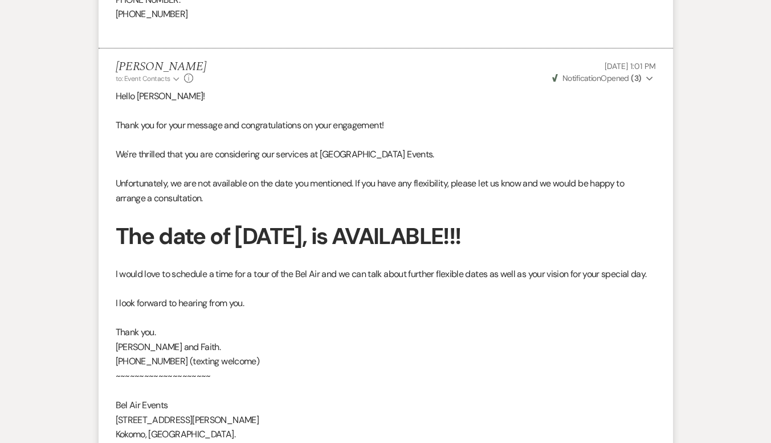
select select "9"
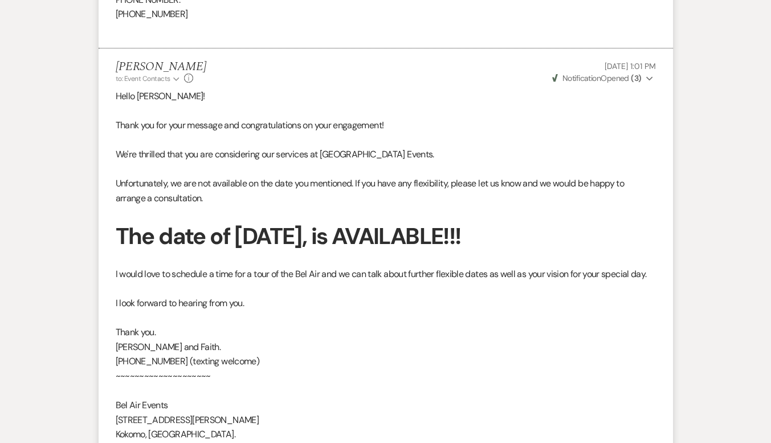
select select "9"
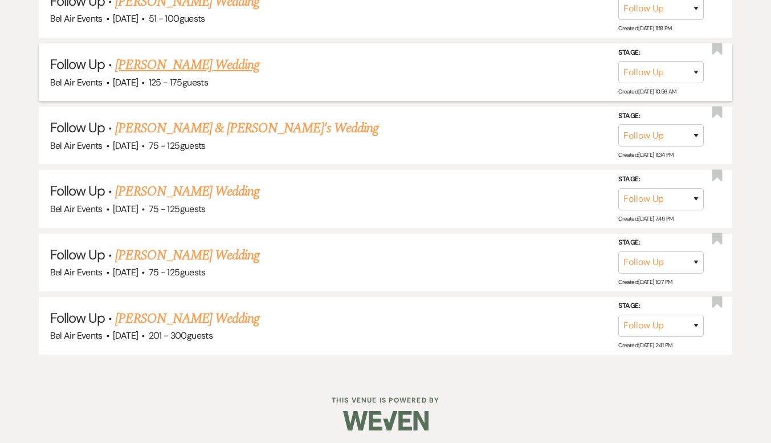
click at [157, 64] on link "[PERSON_NAME] Wedding" at bounding box center [187, 65] width 144 height 21
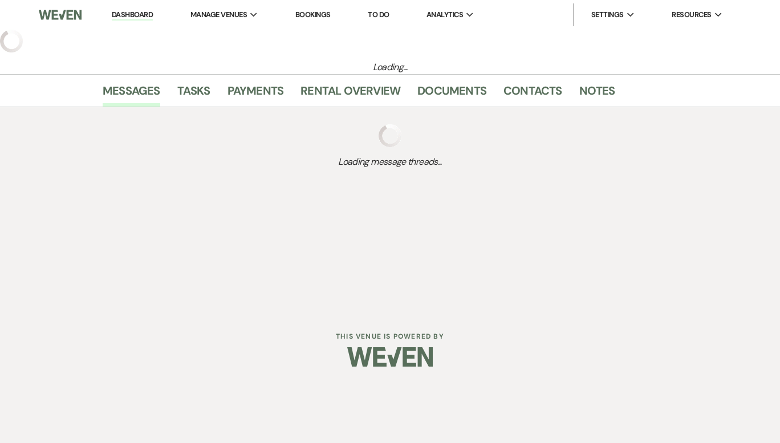
select select "9"
select select "3"
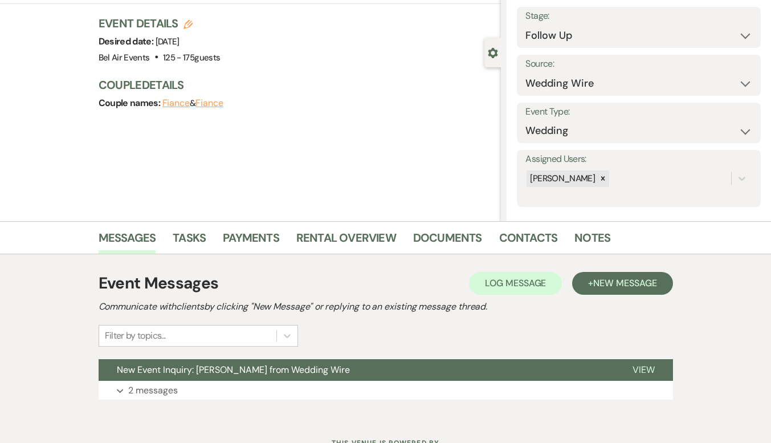
scroll to position [112, 0]
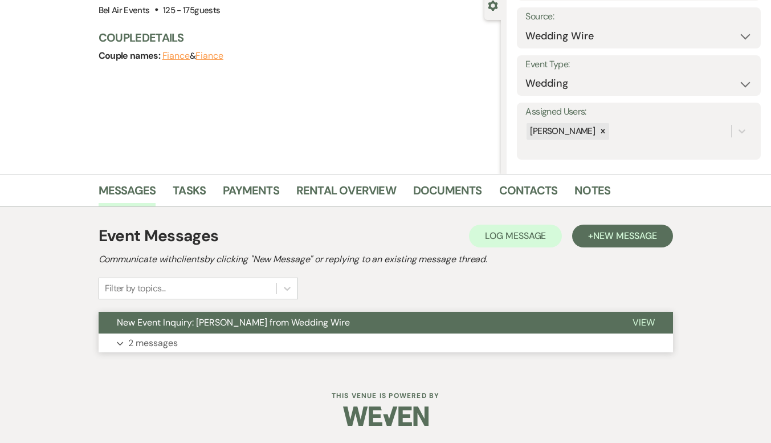
click at [144, 338] on p "2 messages" at bounding box center [153, 343] width 50 height 15
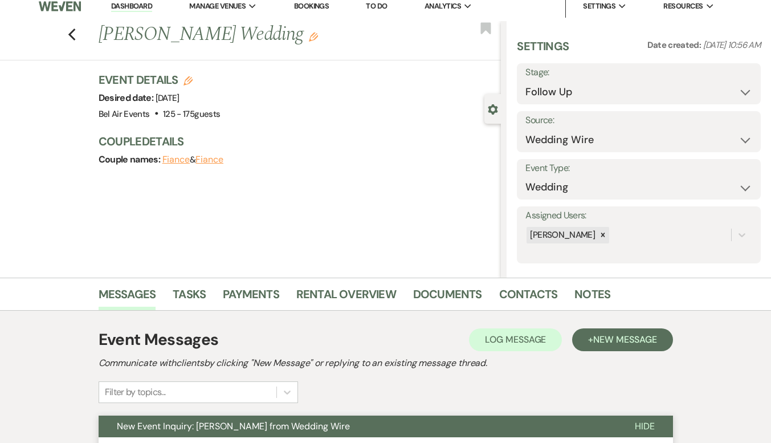
scroll to position [0, 0]
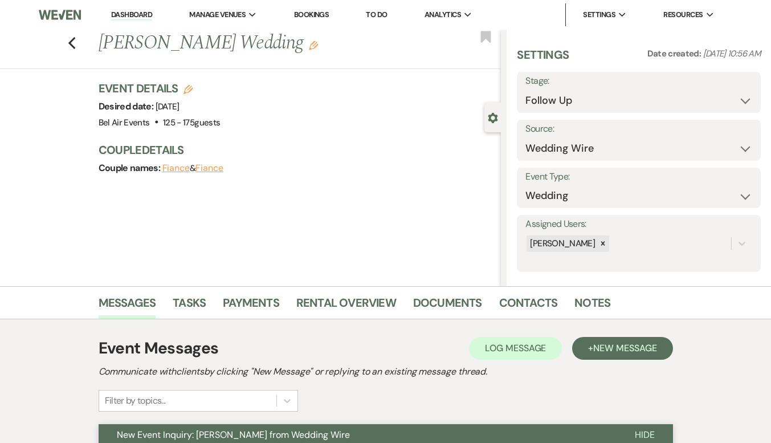
select select "9"
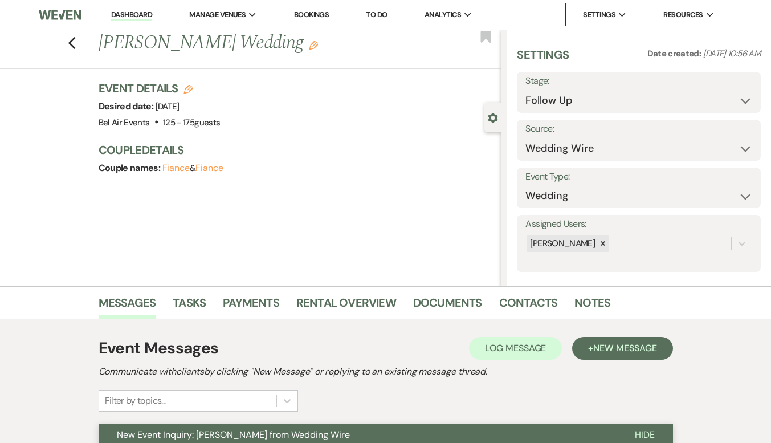
select select "9"
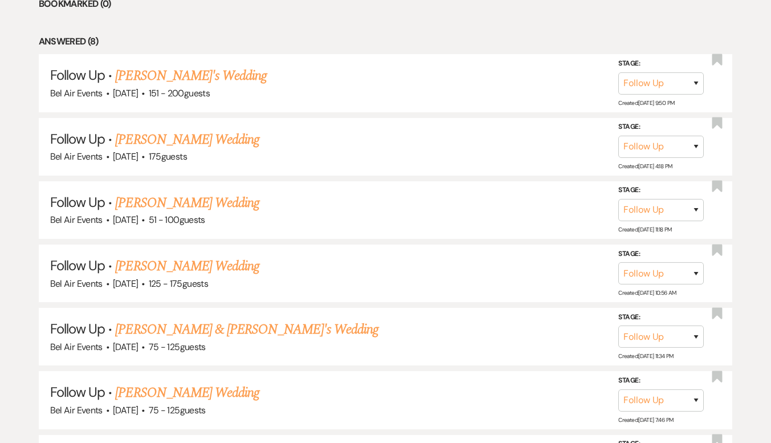
scroll to position [707, 0]
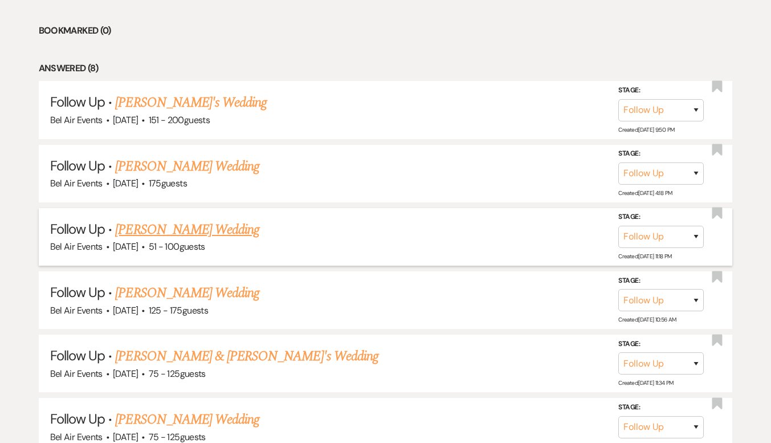
click at [141, 225] on link "[PERSON_NAME] Wedding" at bounding box center [187, 229] width 144 height 21
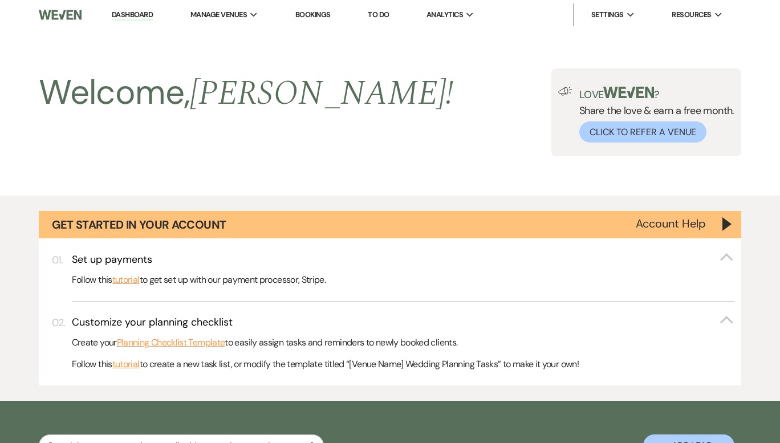
select select "9"
select select "2"
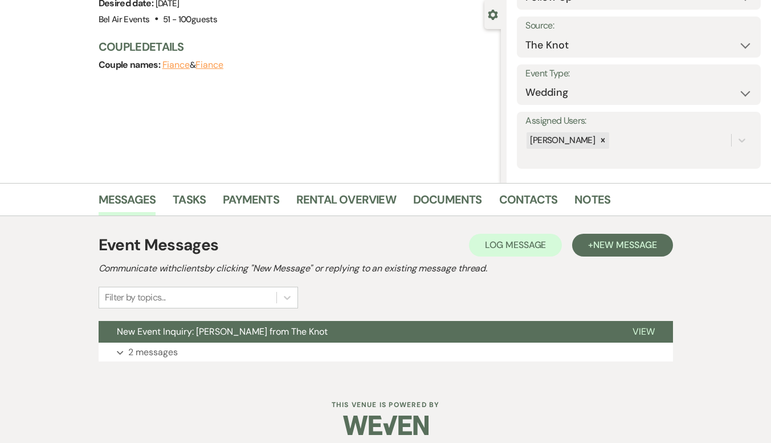
scroll to position [112, 0]
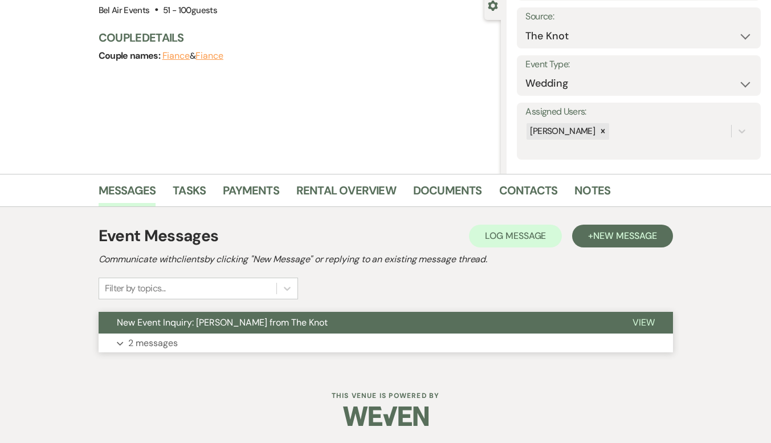
click at [138, 341] on p "2 messages" at bounding box center [153, 343] width 50 height 15
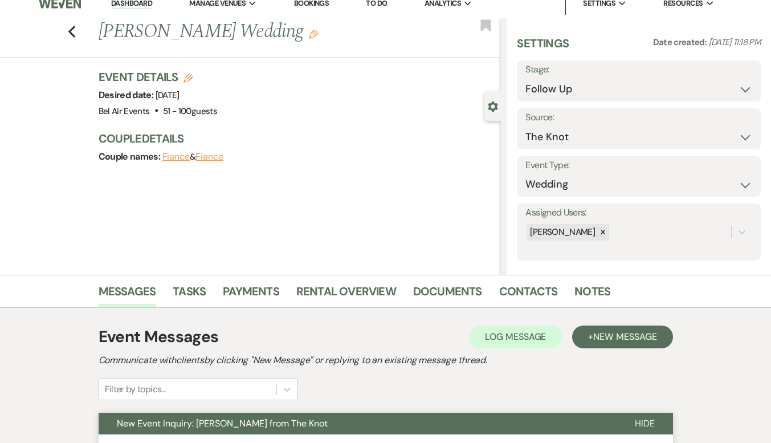
scroll to position [0, 0]
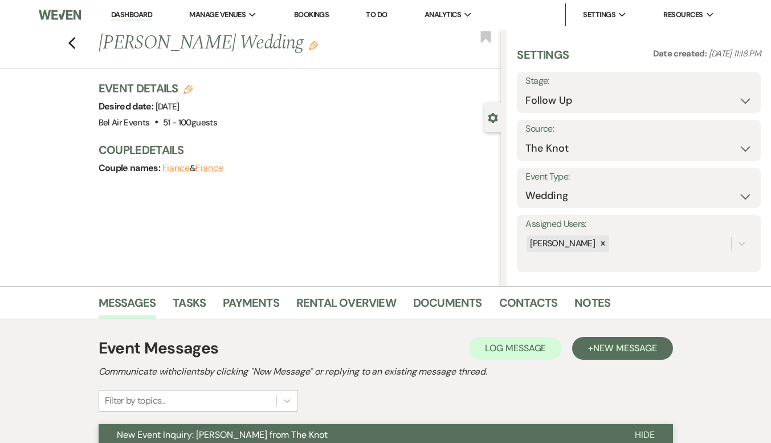
scroll to position [707, 0]
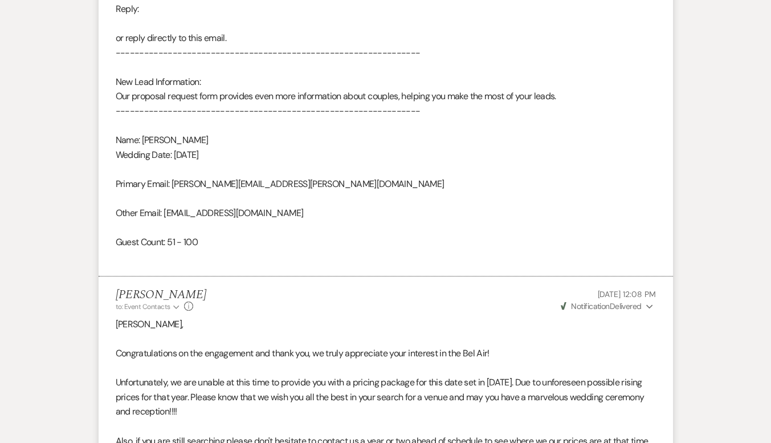
select select "9"
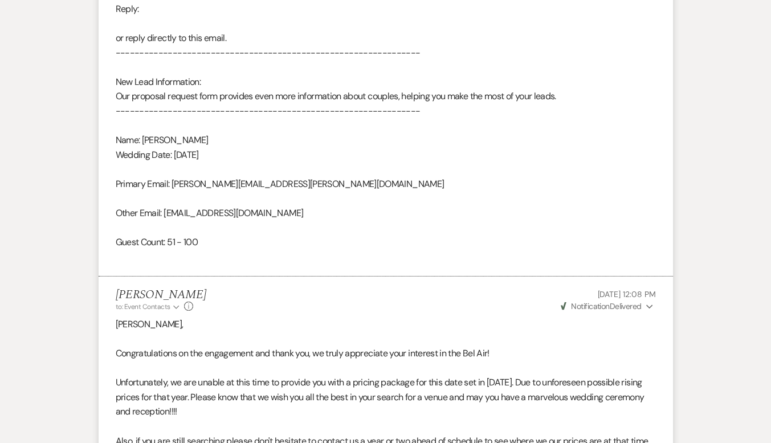
select select "9"
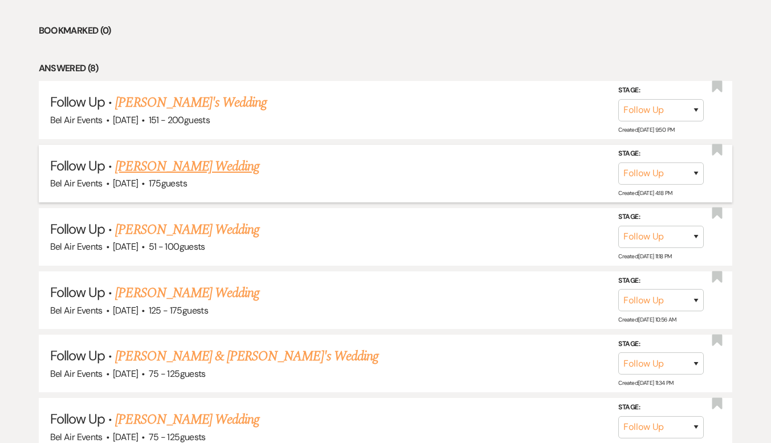
click at [159, 170] on link "[PERSON_NAME] Wedding" at bounding box center [187, 166] width 144 height 21
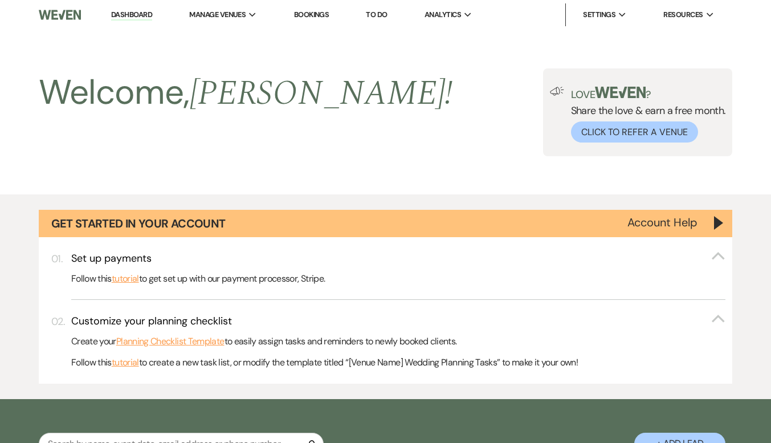
select select "9"
select select "3"
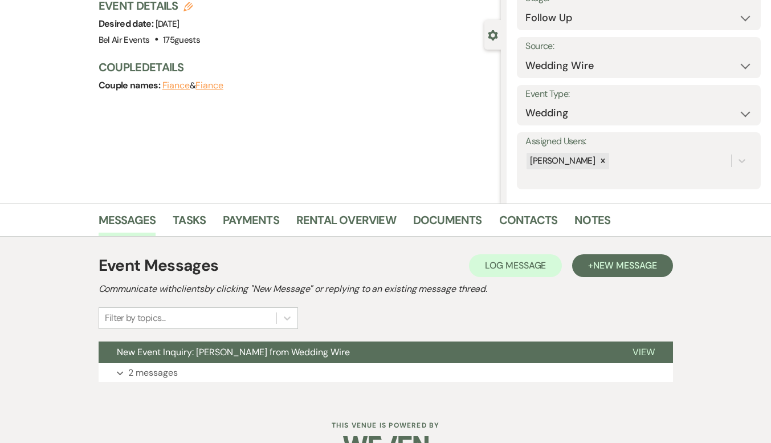
scroll to position [112, 0]
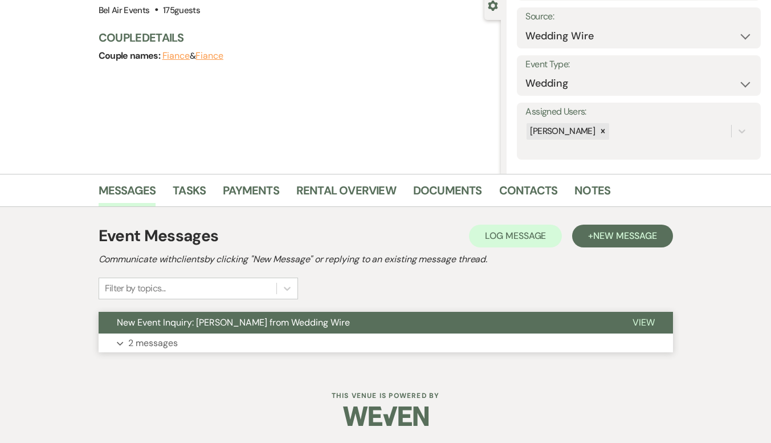
click at [152, 347] on p "2 messages" at bounding box center [153, 343] width 50 height 15
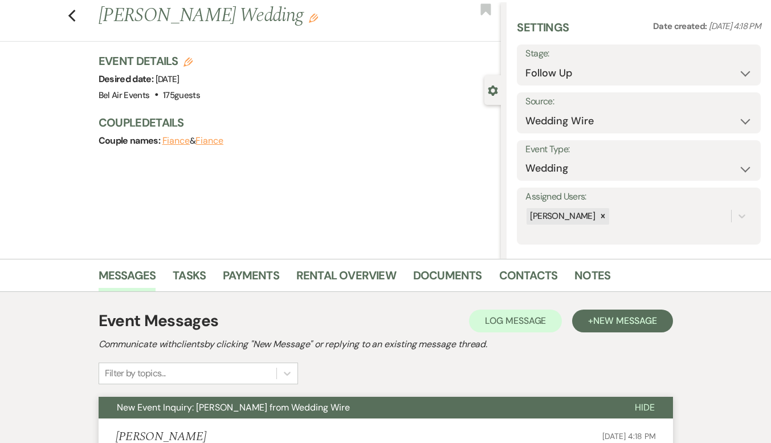
scroll to position [0, 0]
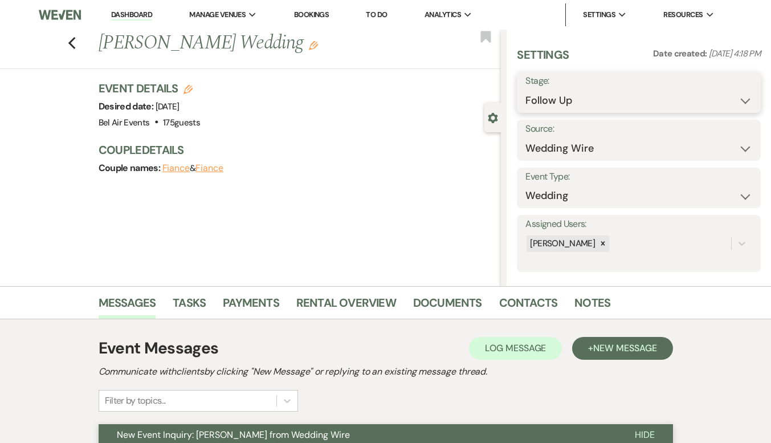
click at [576, 103] on select "Inquiry Follow Up Tour Requested Tour Confirmed Toured Proposal Sent Booked Lost" at bounding box center [639, 100] width 227 height 22
select select "6"
click at [526, 89] on select "Inquiry Follow Up Tour Requested Tour Confirmed Toured Proposal Sent Booked Lost" at bounding box center [639, 100] width 227 height 22
click at [717, 89] on button "Save" at bounding box center [735, 92] width 51 height 23
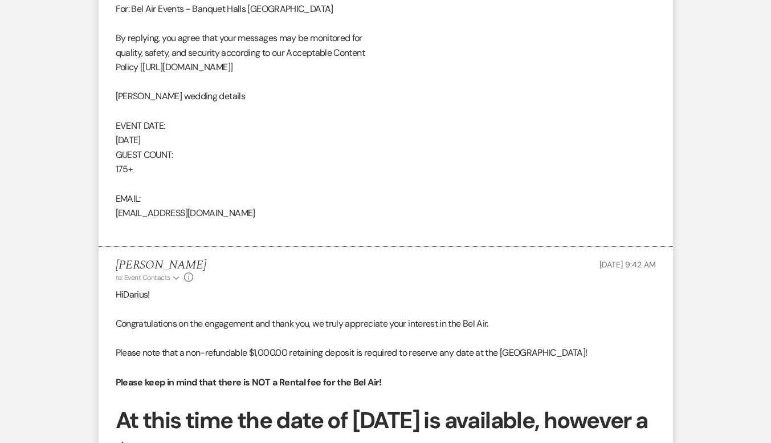
select select "9"
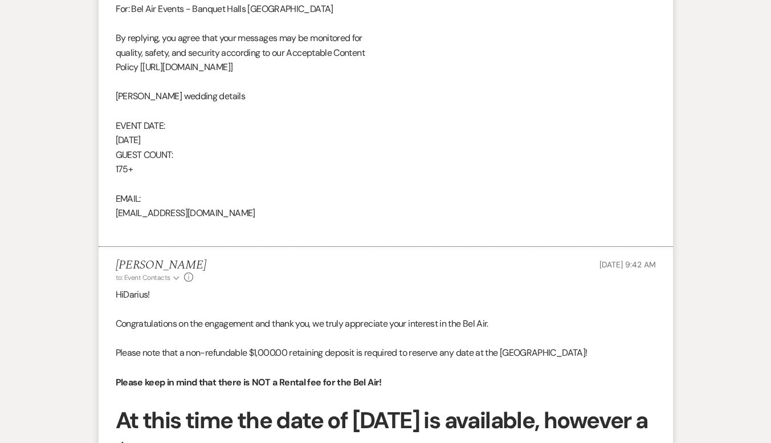
select select "9"
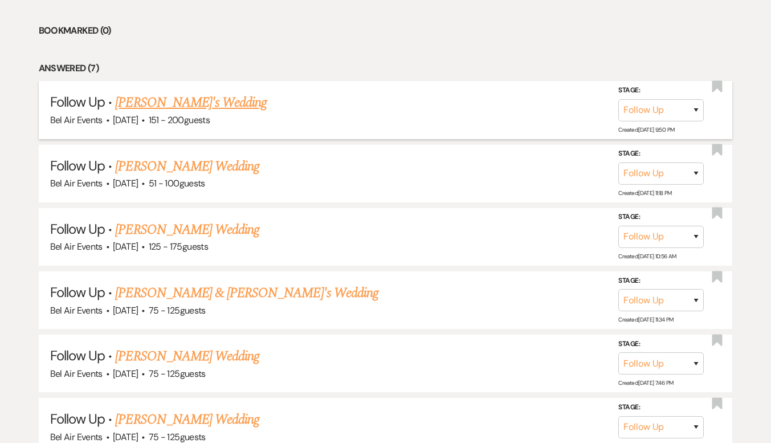
click at [145, 121] on span "·" at bounding box center [142, 121] width 3 height 0
click at [166, 103] on link "[PERSON_NAME]'s Wedding" at bounding box center [191, 102] width 152 height 21
select select "9"
select select "2"
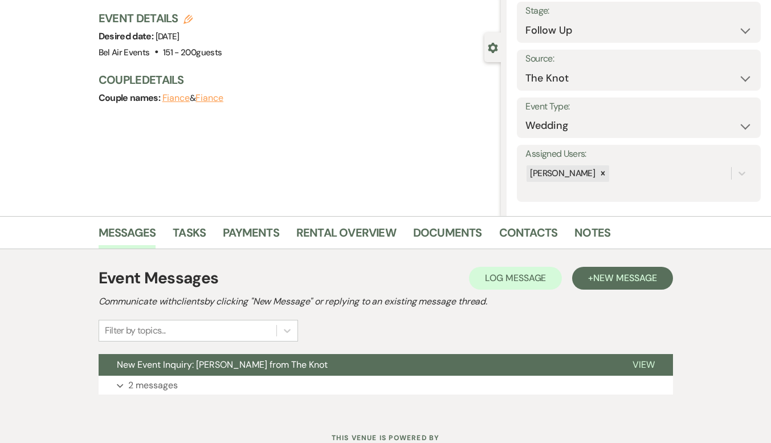
scroll to position [112, 0]
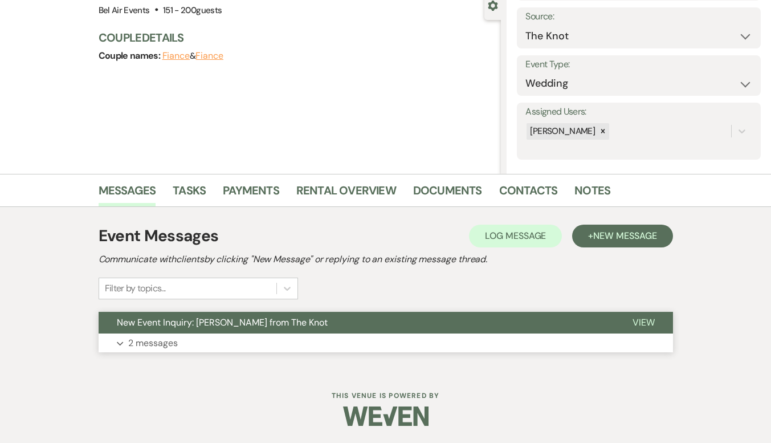
click at [162, 343] on p "2 messages" at bounding box center [153, 343] width 50 height 15
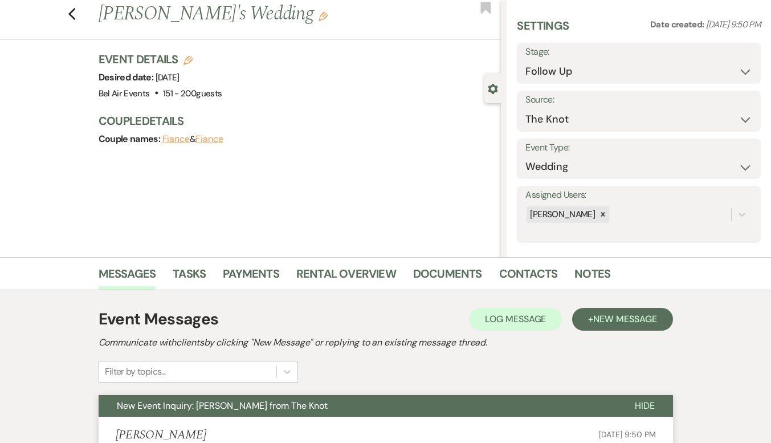
scroll to position [0, 0]
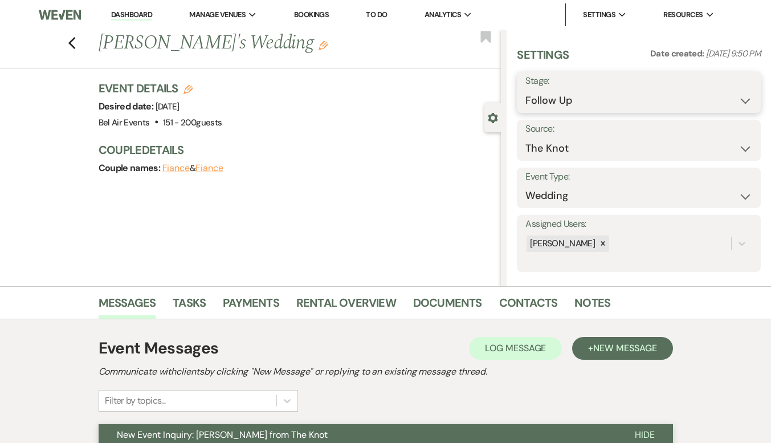
click at [591, 95] on select "Inquiry Follow Up Tour Requested Tour Confirmed Toured Proposal Sent Booked Lost" at bounding box center [639, 100] width 227 height 22
select select "6"
click at [526, 89] on select "Inquiry Follow Up Tour Requested Tour Confirmed Toured Proposal Sent Booked Lost" at bounding box center [639, 100] width 227 height 22
click at [723, 101] on button "Save" at bounding box center [735, 92] width 51 height 23
click at [132, 11] on link "Dashboard" at bounding box center [131, 15] width 41 height 11
